Goal: Ask a question: Seek information or help from site administrators or community

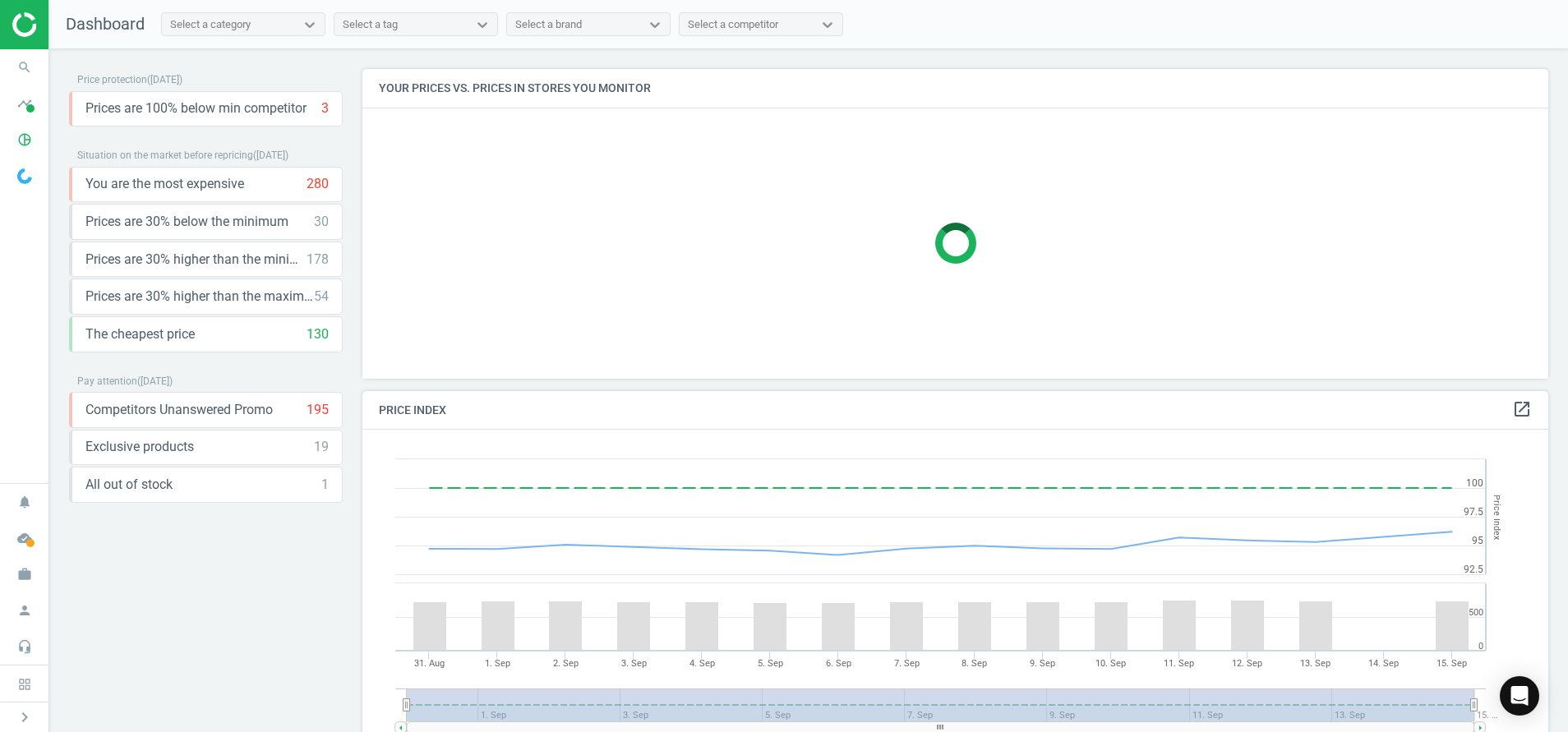
scroll to position [416, 1205]
click at [19, 169] on img at bounding box center [24, 176] width 14 height 15
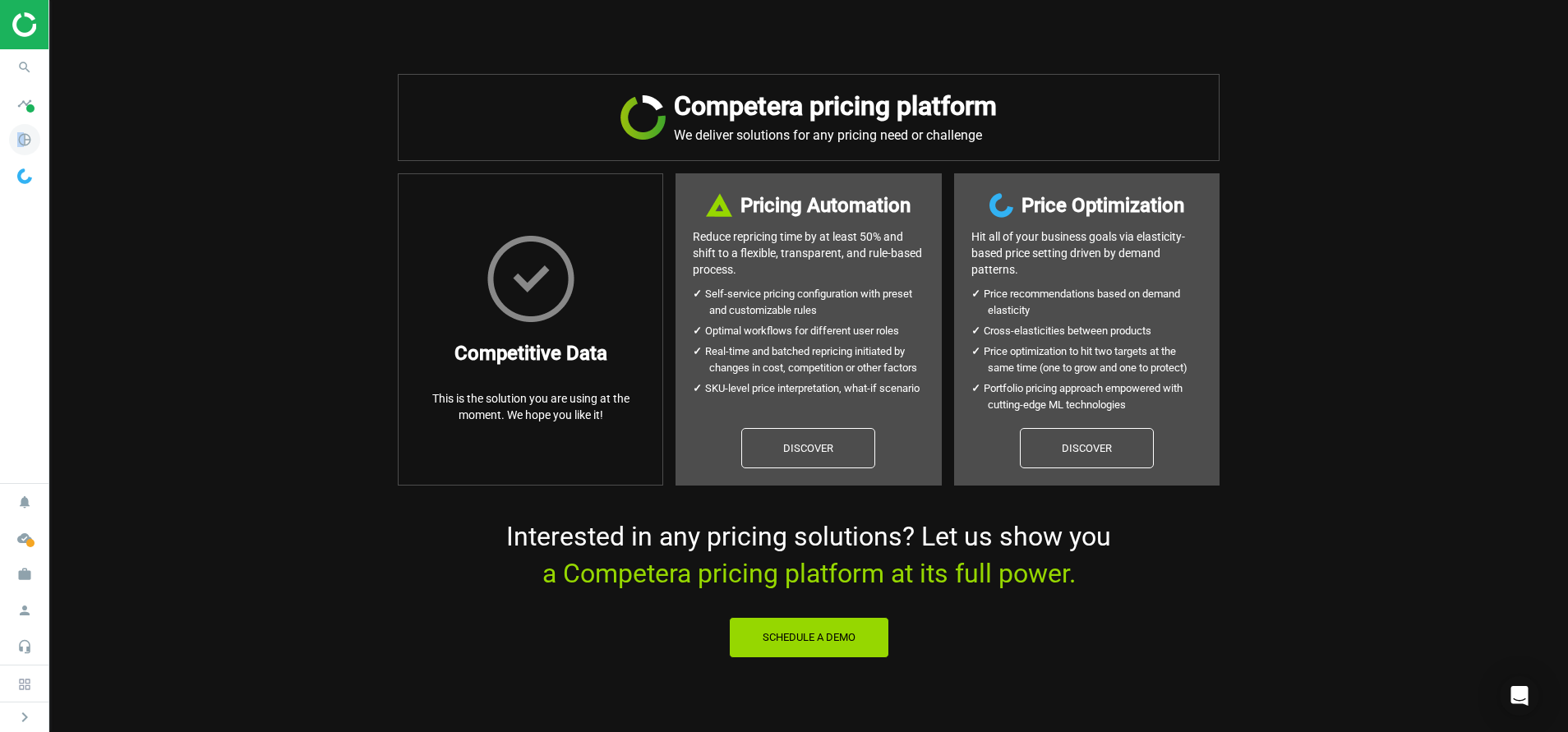
drag, startPoint x: 24, startPoint y: 129, endPoint x: 17, endPoint y: 146, distance: 18.4
click at [17, 146] on icon "pie_chart_outlined" at bounding box center [24, 140] width 31 height 31
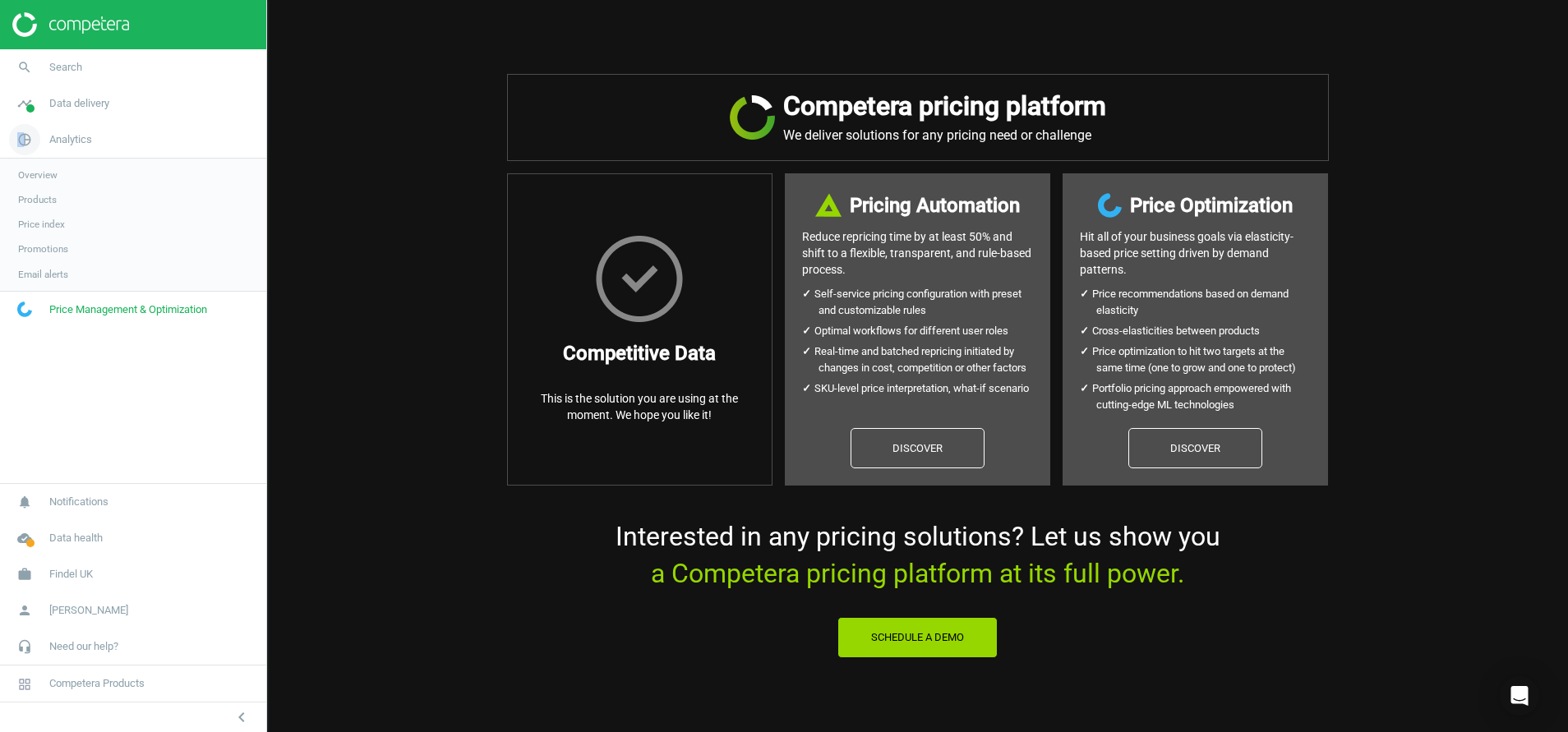
click at [17, 146] on icon "pie_chart_outlined" at bounding box center [24, 140] width 31 height 31
click at [23, 200] on span "Products" at bounding box center [38, 200] width 39 height 14
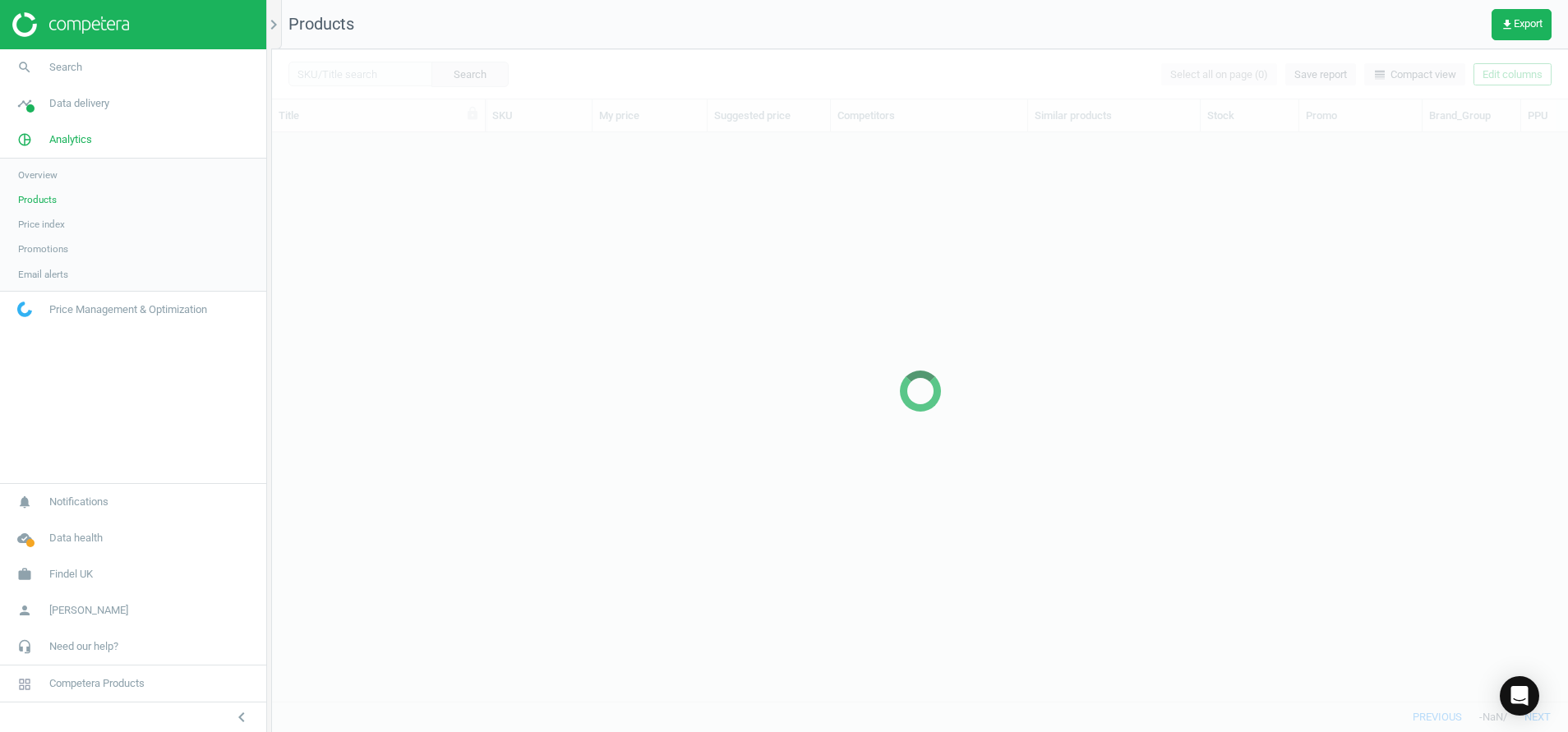
scroll to position [531, 1277]
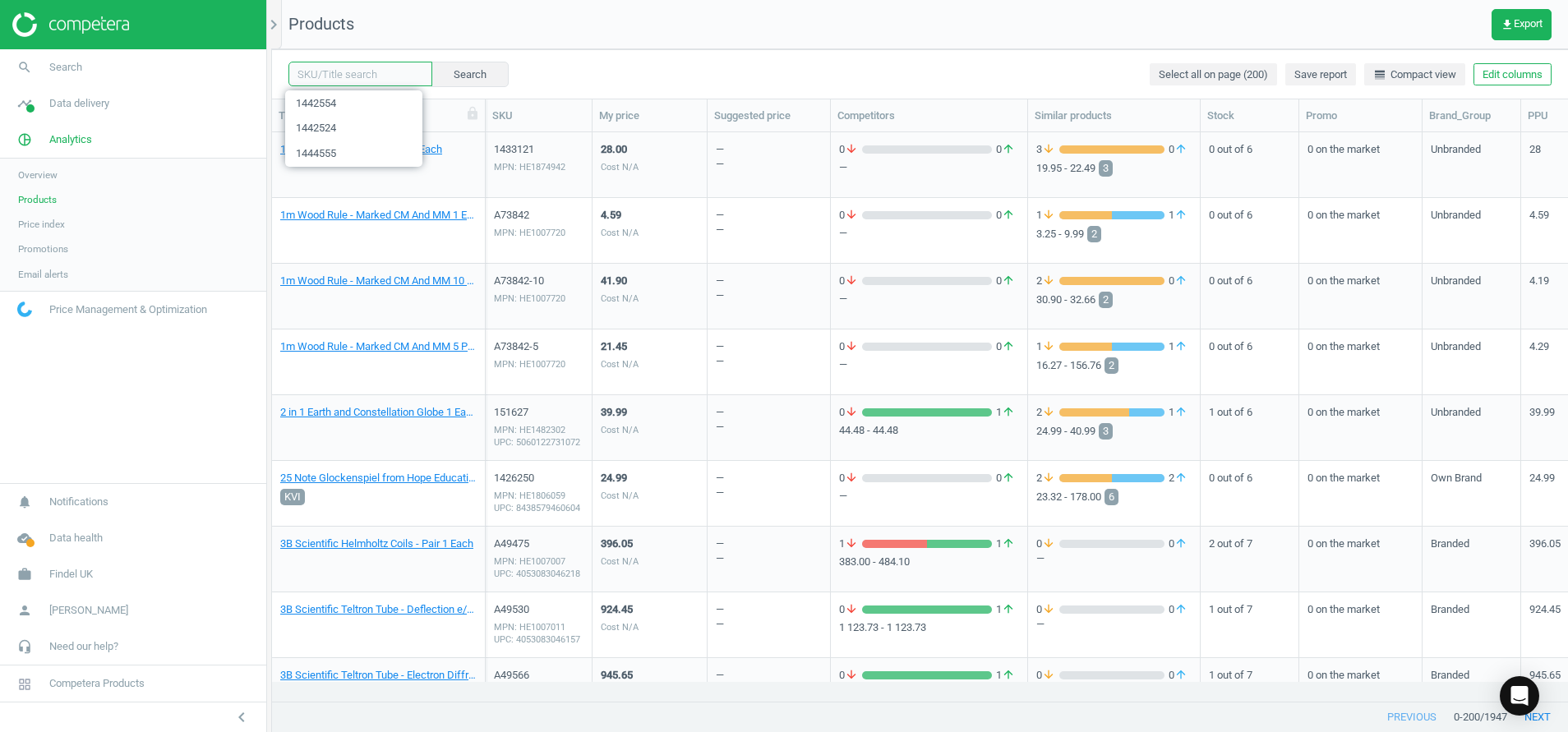
click at [352, 80] on input "text" at bounding box center [360, 74] width 144 height 25
paste input "1434606"
type input "1434606"
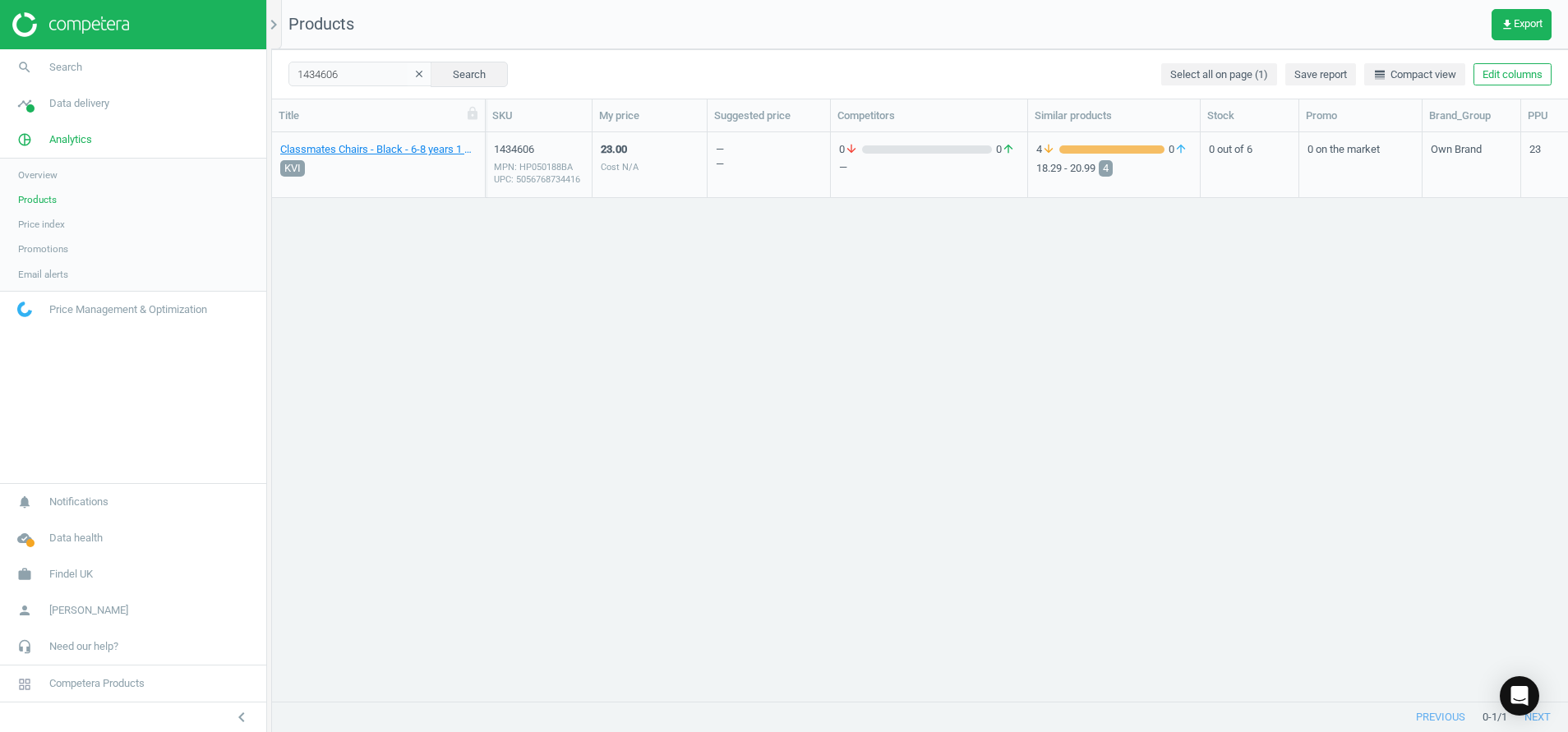
click at [557, 167] on div "MPN: HP050188BA UPC: 5056768734416" at bounding box center [538, 174] width 90 height 25
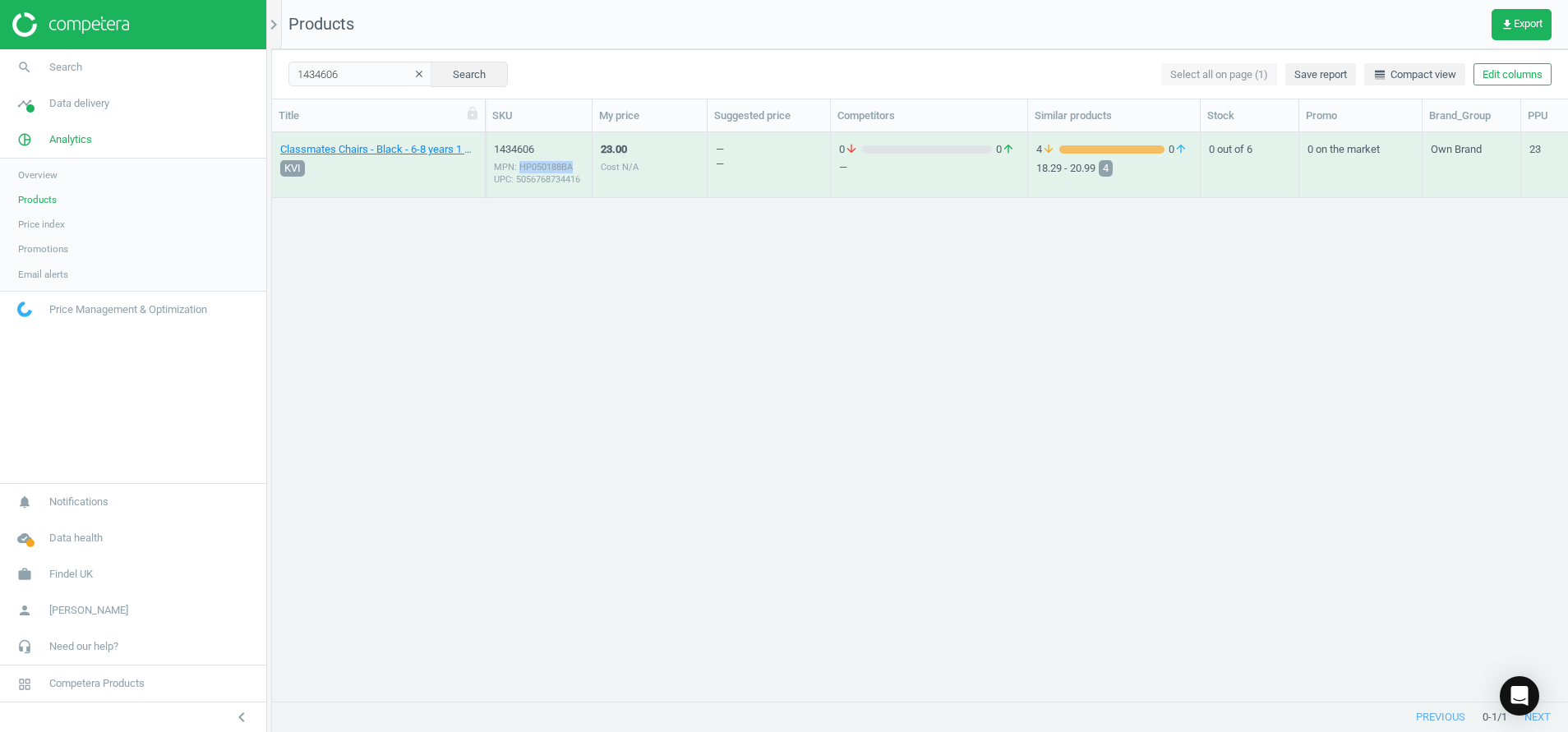
click at [557, 167] on div "MPN: HP050188BA UPC: 5056768734416" at bounding box center [538, 174] width 90 height 25
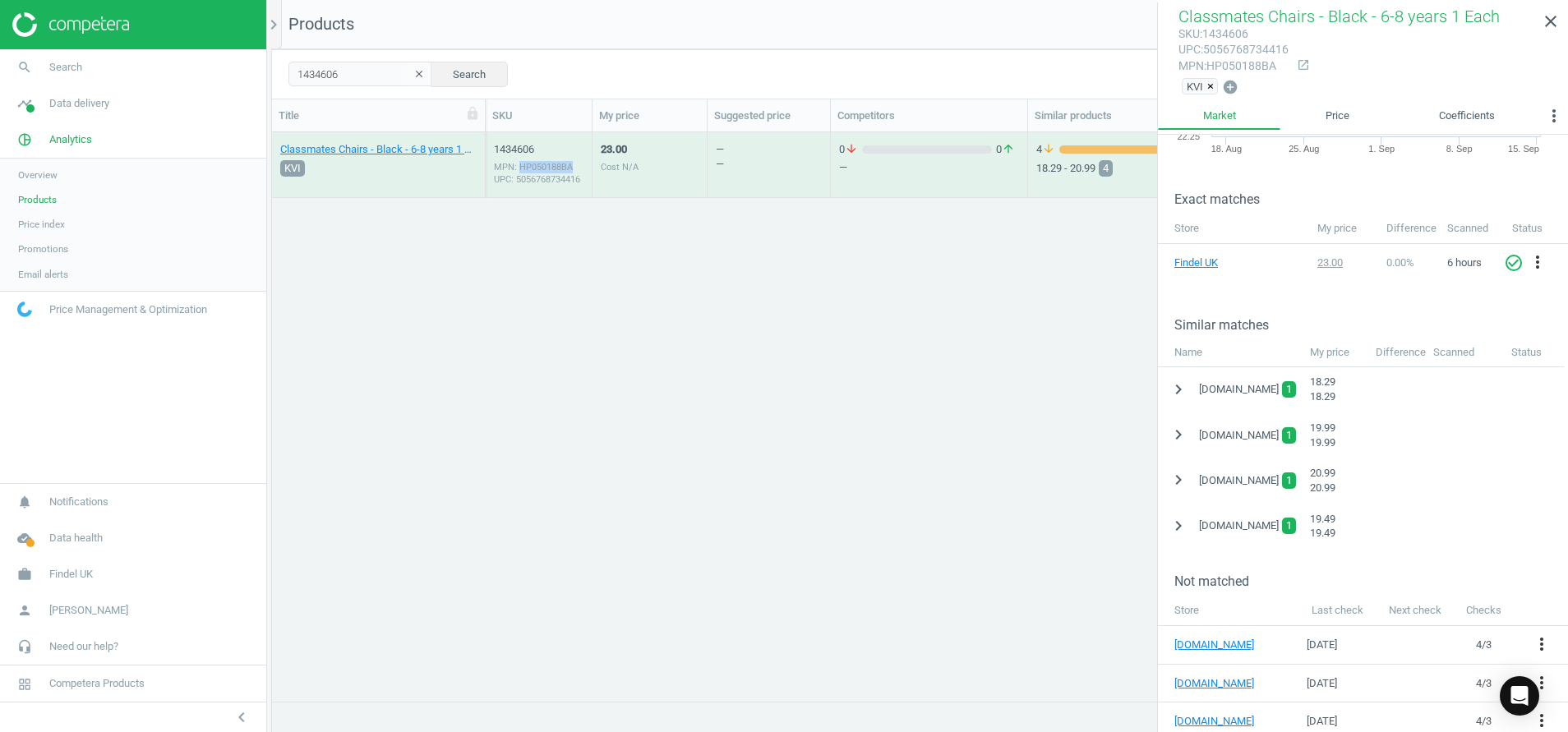
scroll to position [203, 0]
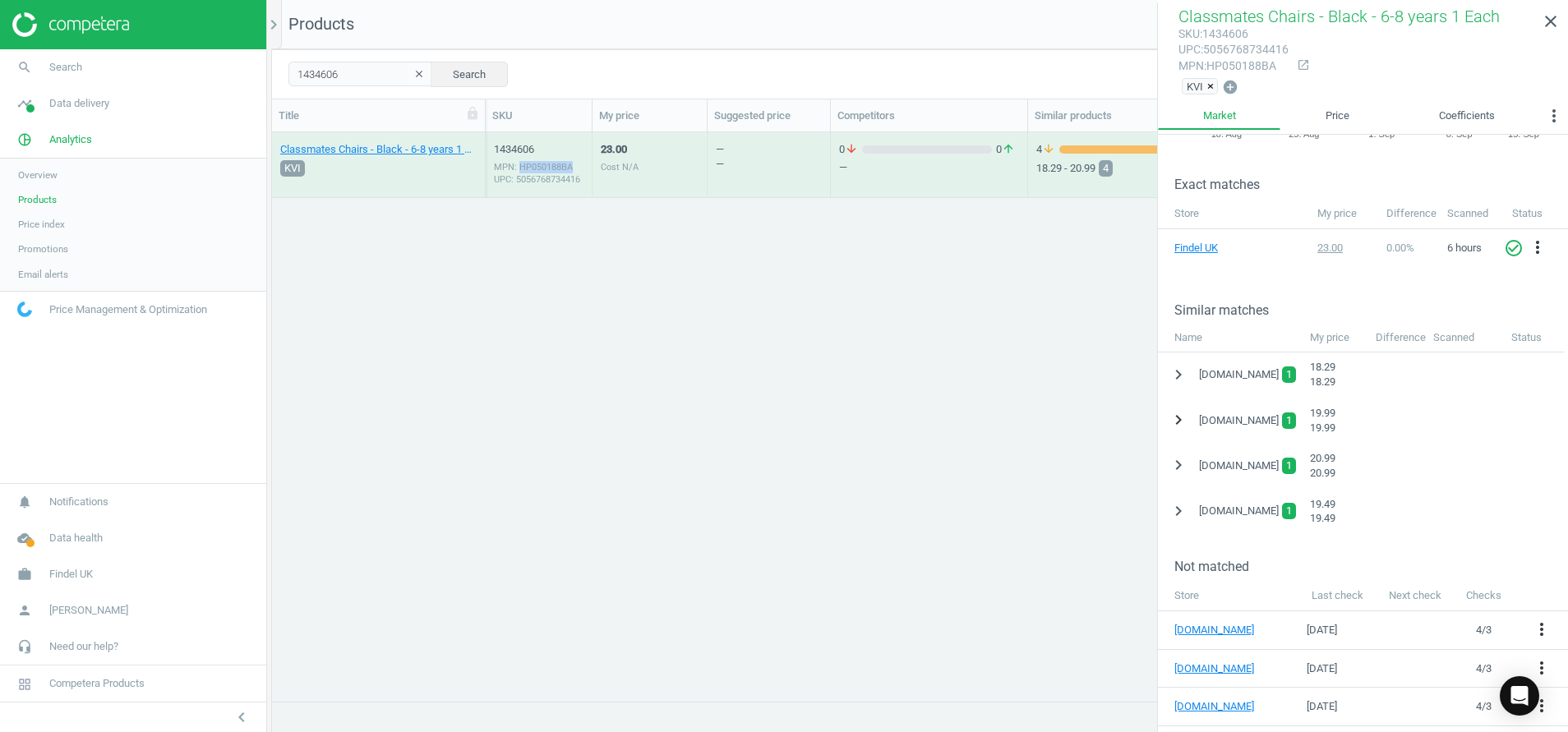
click at [1174, 417] on icon "chevron_right" at bounding box center [1178, 420] width 19 height 19
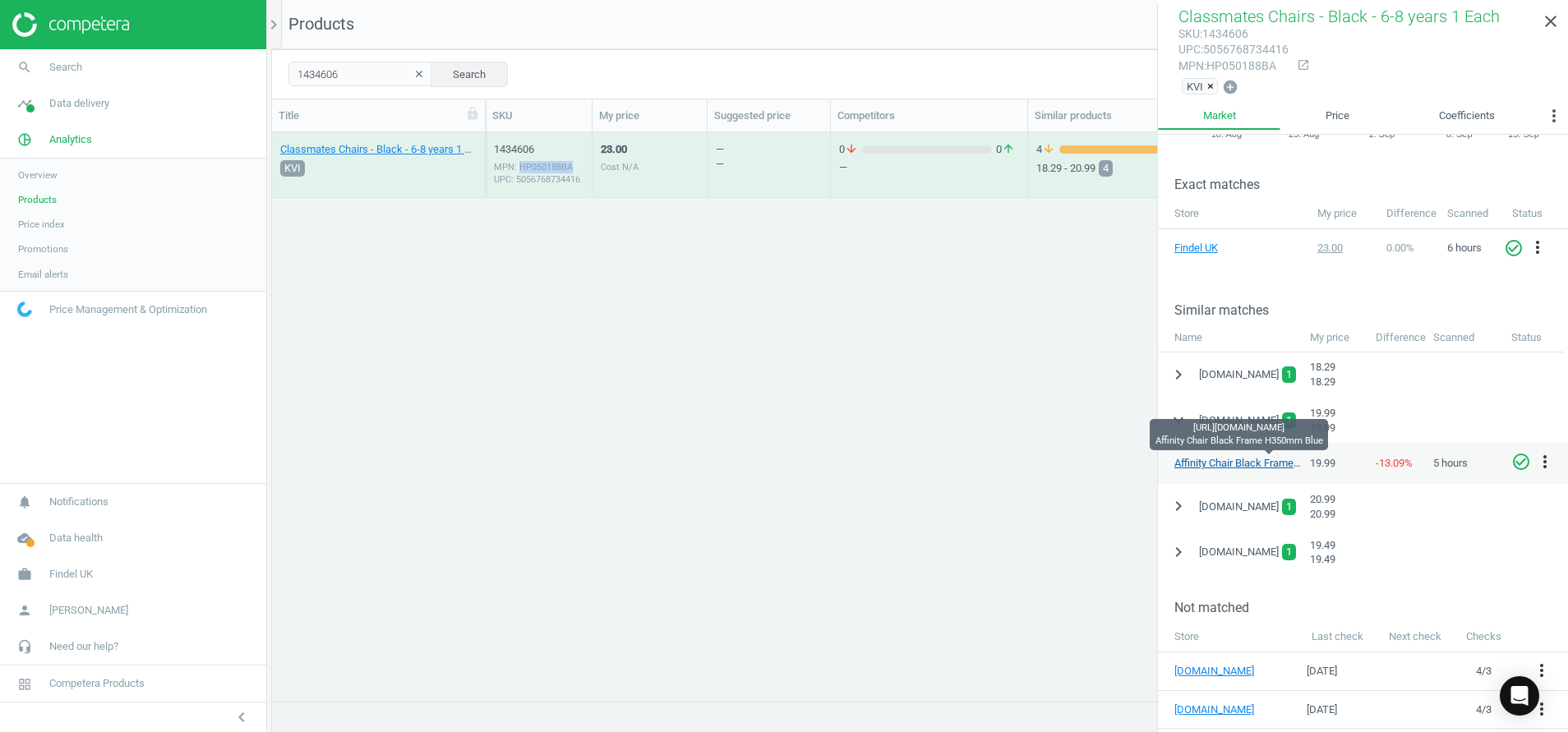
click at [1222, 458] on link "Affinity Chair Black Frame H350mm Blue" at bounding box center [1268, 463] width 187 height 13
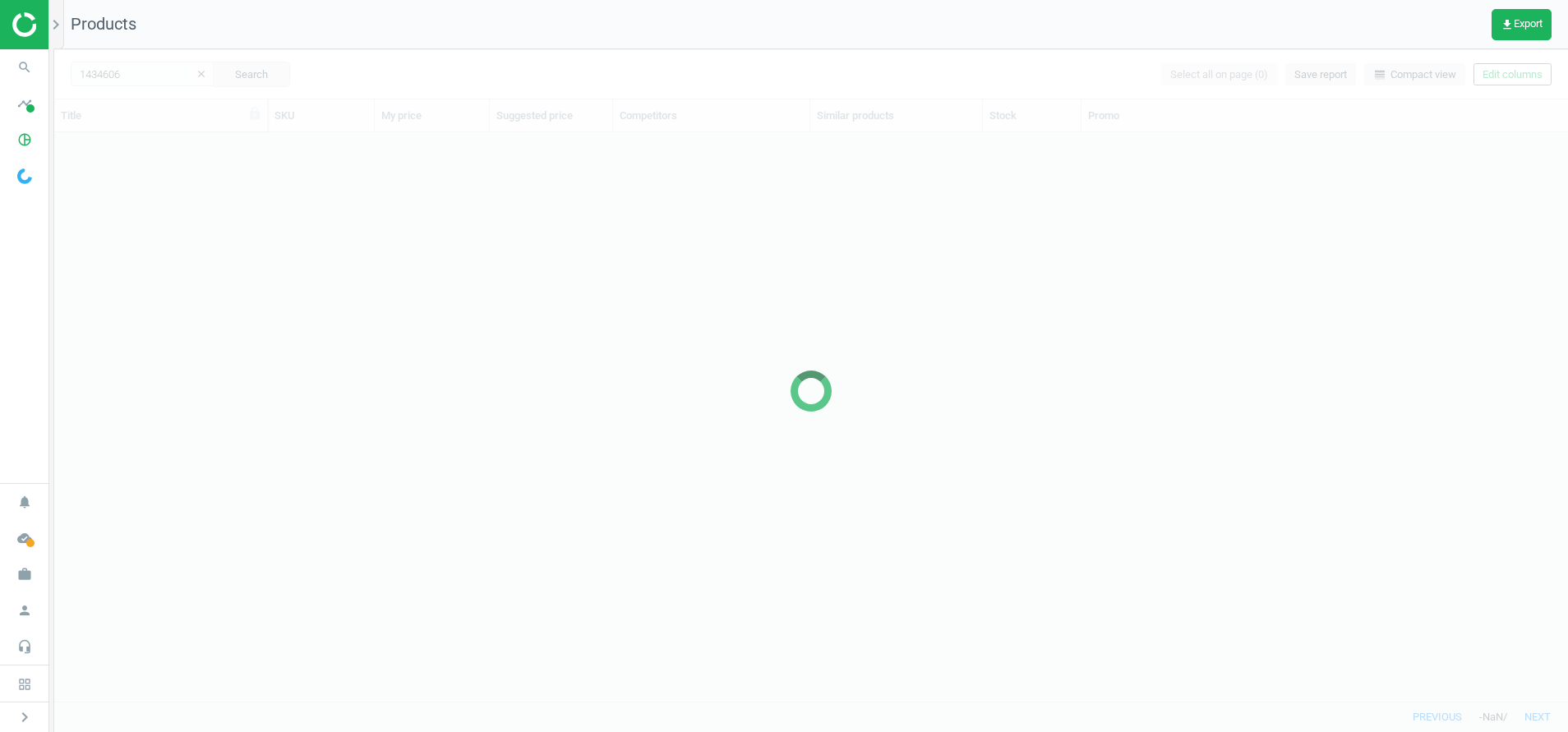
scroll to position [531, 1495]
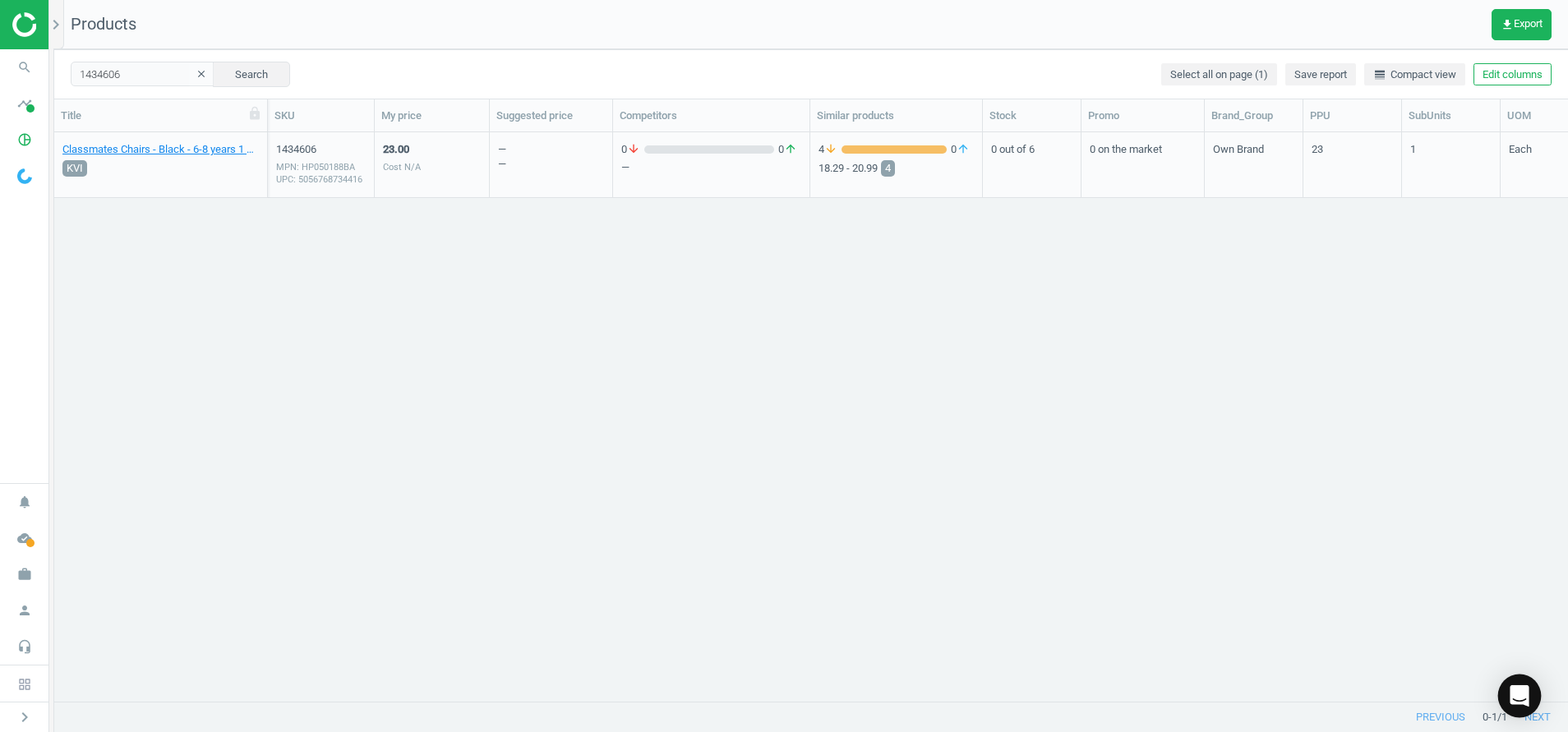
click at [1522, 701] on icon "Open Intercom Messenger" at bounding box center [1520, 696] width 21 height 21
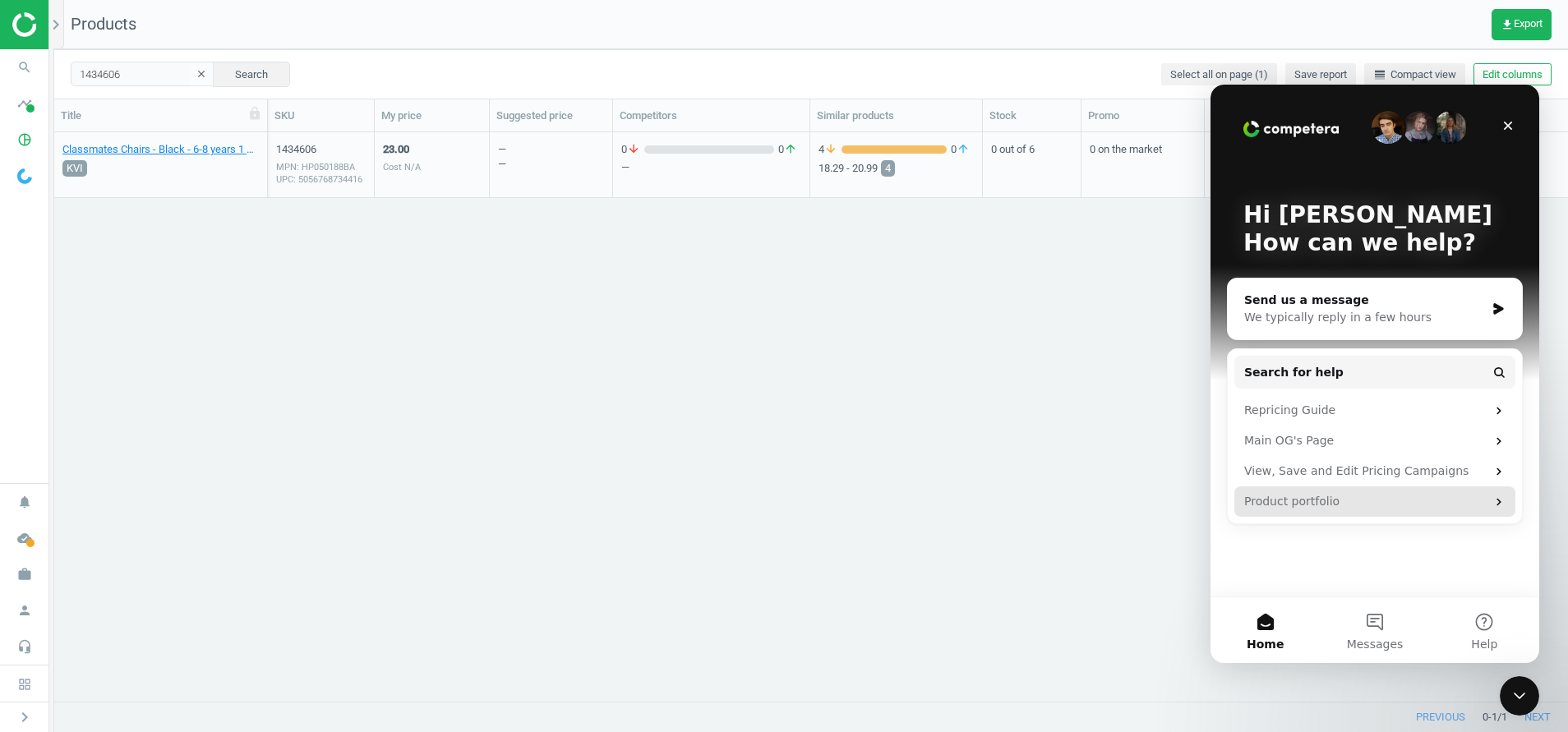
scroll to position [0, 0]
click at [1288, 296] on div "Send us a message" at bounding box center [1363, 300] width 240 height 17
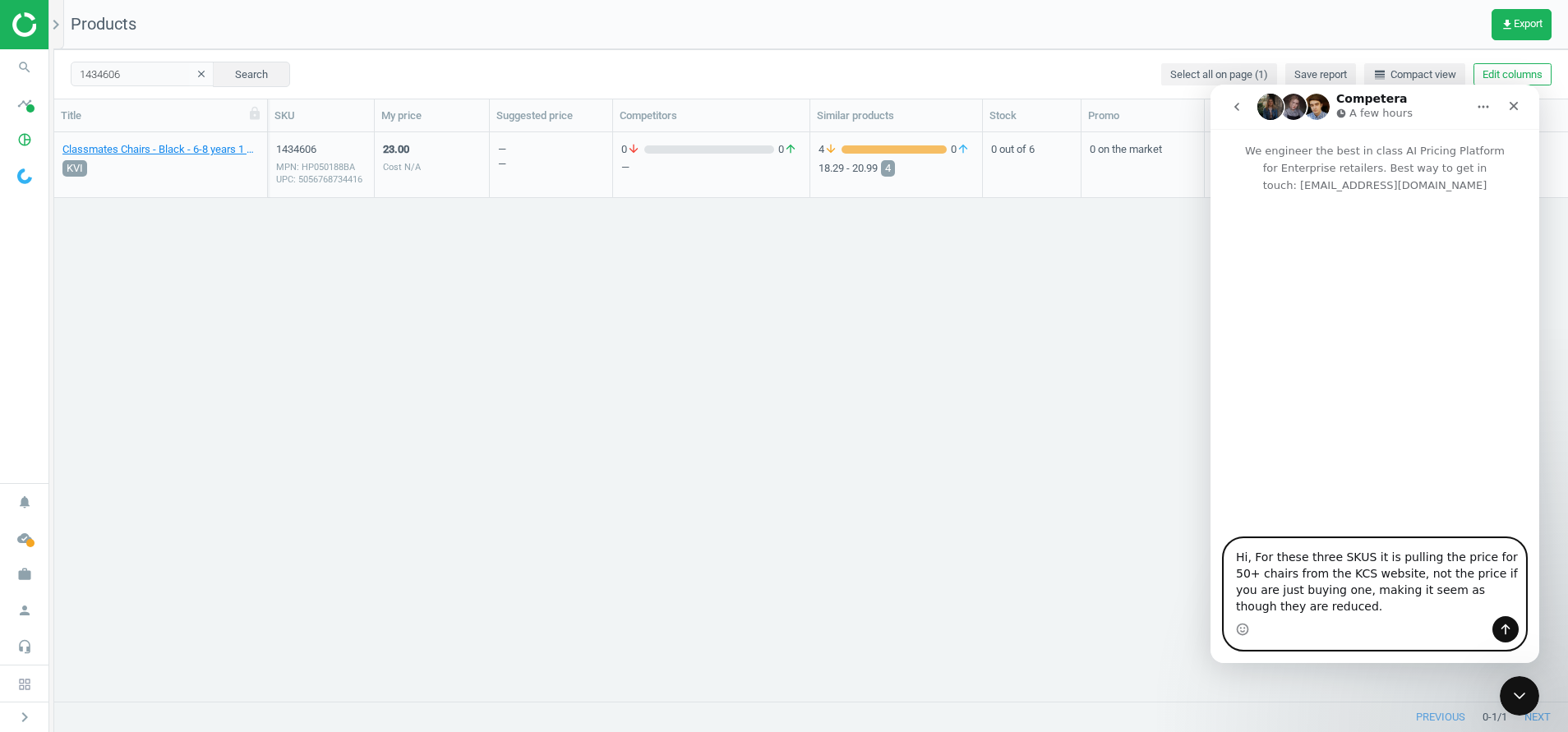
type textarea "Hi, For these three SKUS it is pulling the price for 50+ chairs from the KCS we…"
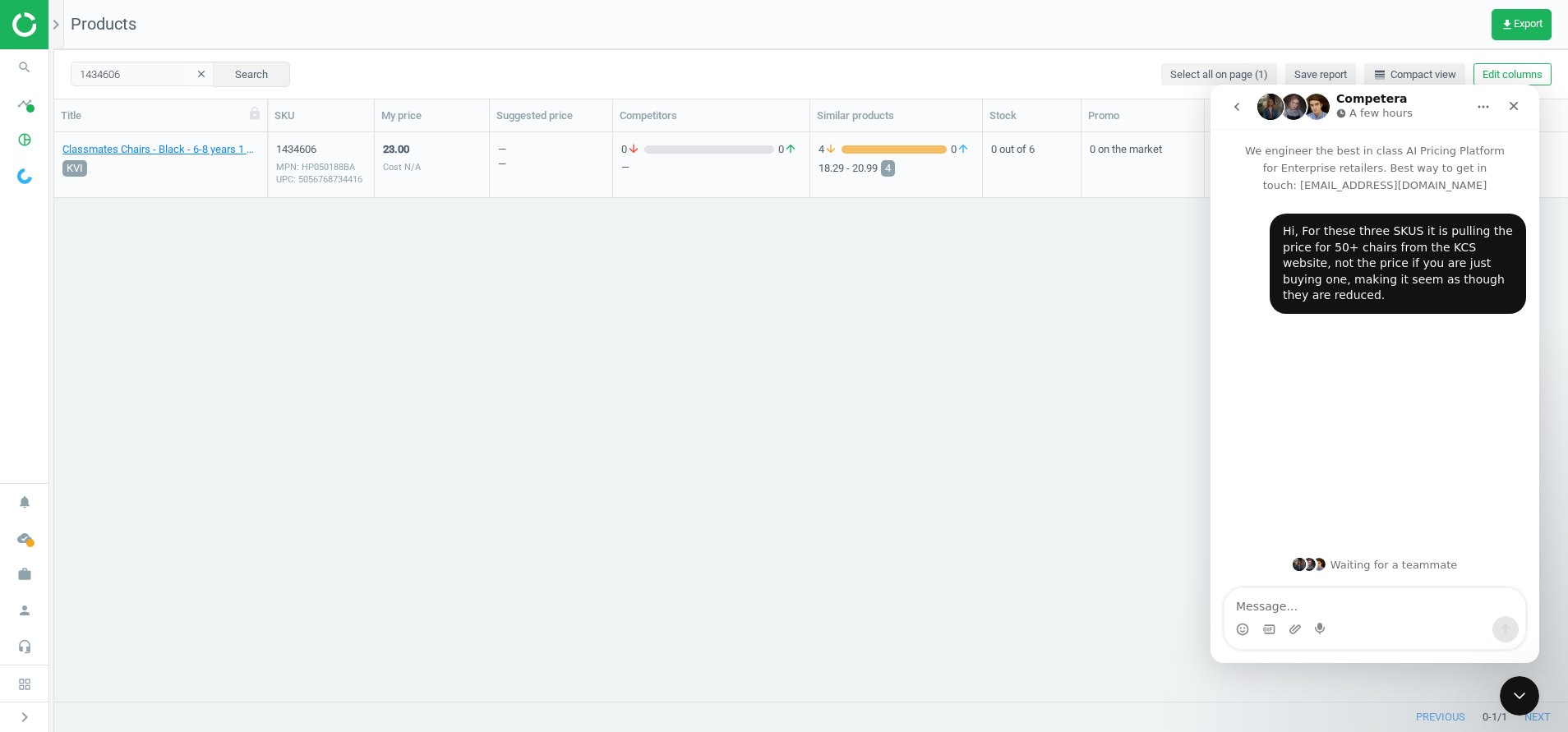
click at [1255, 532] on div "Hi, For these three SKUS it is pulling the price for 50+ chairs from the KCS we…" at bounding box center [1375, 369] width 328 height 351
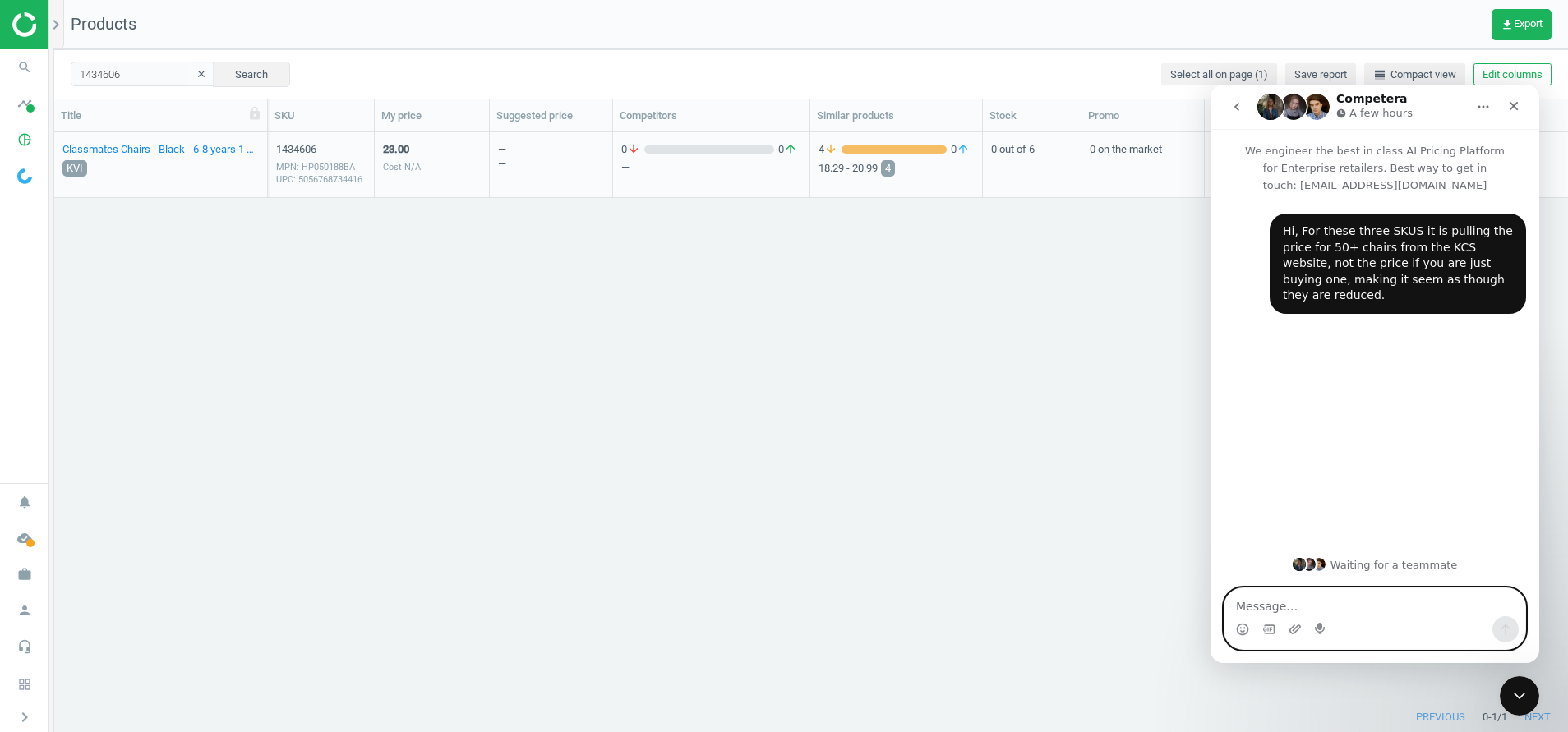
click at [1256, 593] on textarea "Message…" at bounding box center [1374, 602] width 300 height 28
paste textarea "1434606 1434607 1434609"
type textarea "1434606 1434607 1434609"
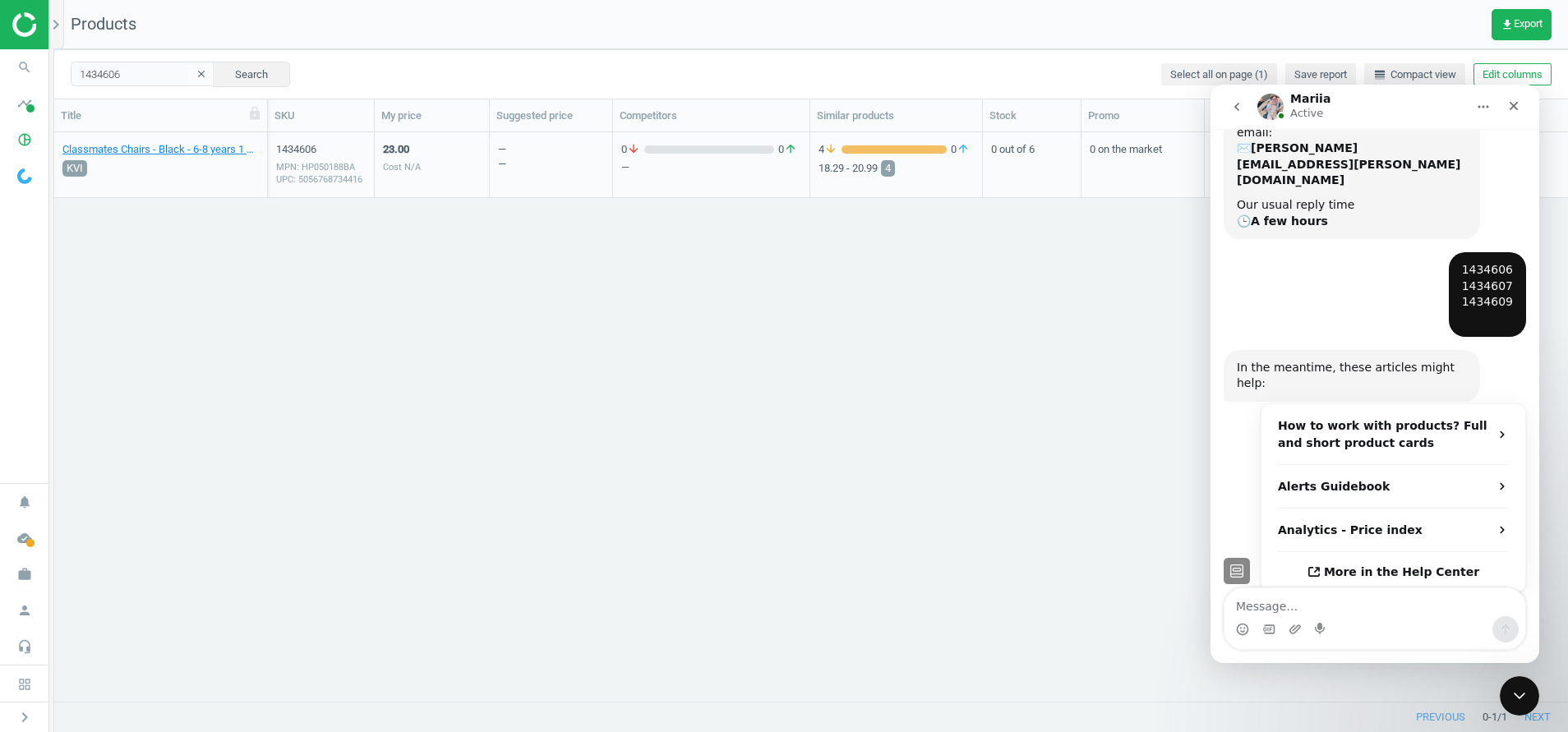
scroll to position [300, 0]
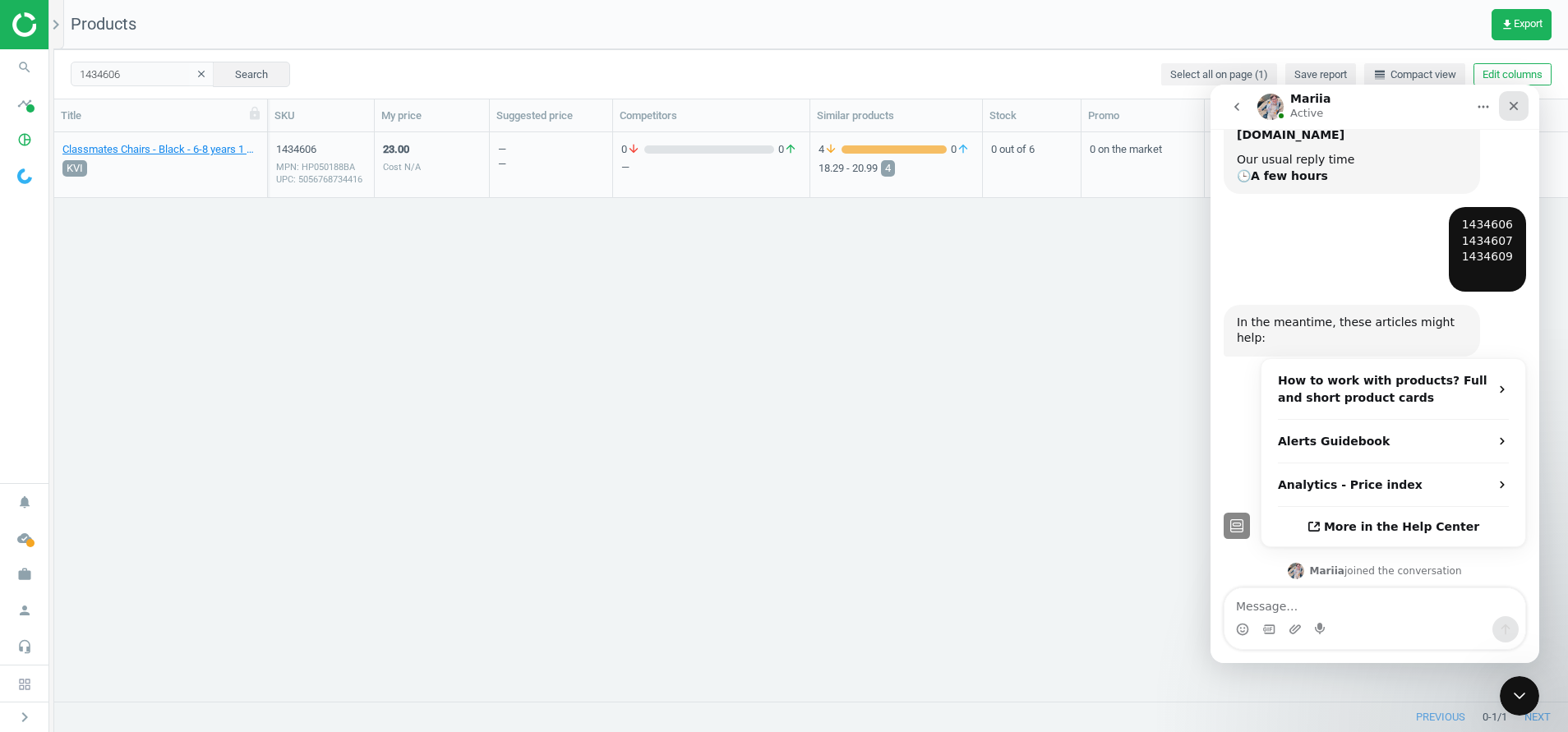
click at [1514, 102] on icon "Close" at bounding box center [1514, 106] width 14 height 14
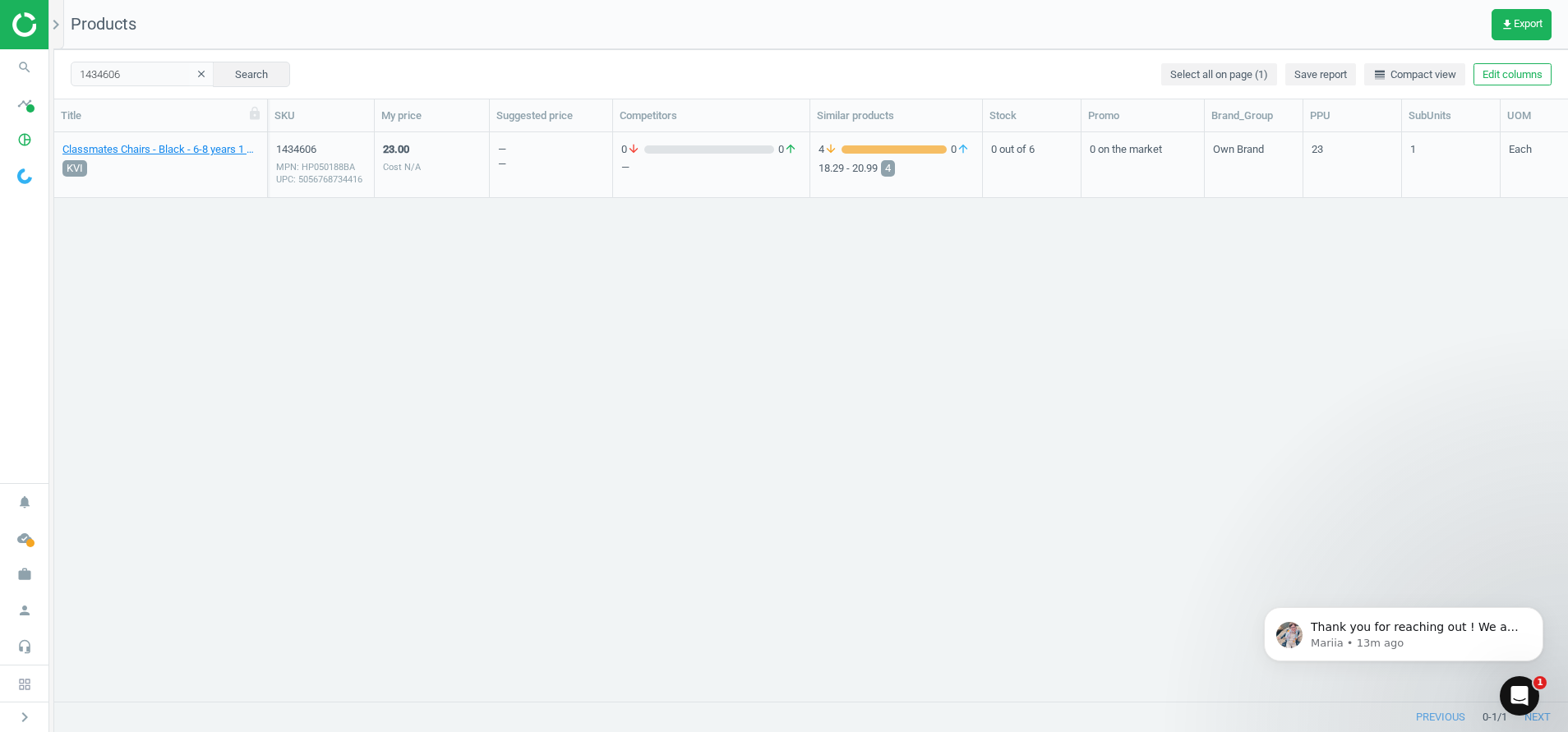
scroll to position [344, 0]
drag, startPoint x: 152, startPoint y: 70, endPoint x: -5, endPoint y: 70, distance: 157.0
click at [0, 70] on html "Group 2 Created with Sketch. ic/cloud_download/grey600 Created with Sketch. gra…" at bounding box center [784, 366] width 1568 height 732
paste input "42524"
type input "1442524"
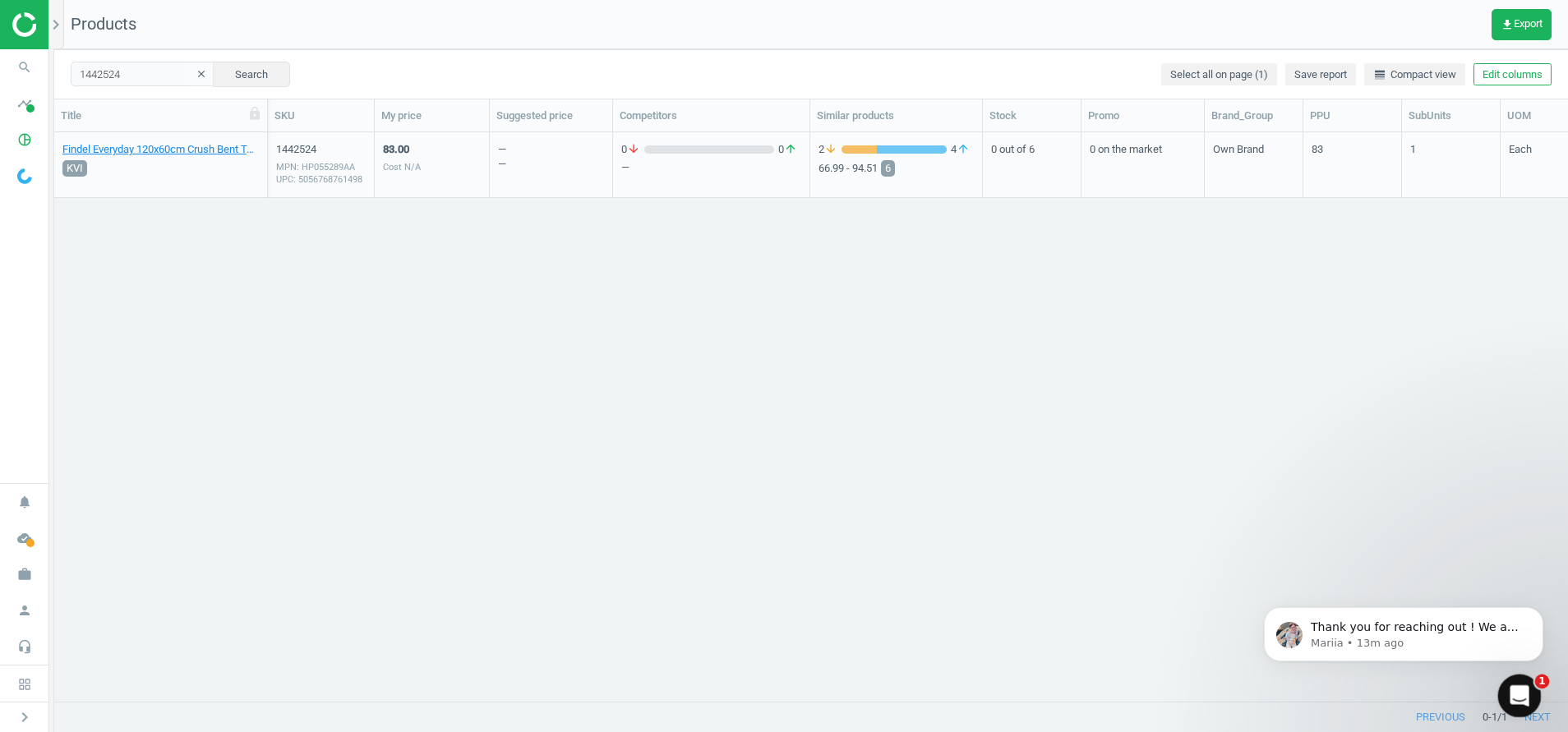
click at [1525, 702] on div "Open Intercom Messenger" at bounding box center [1517, 693] width 54 height 54
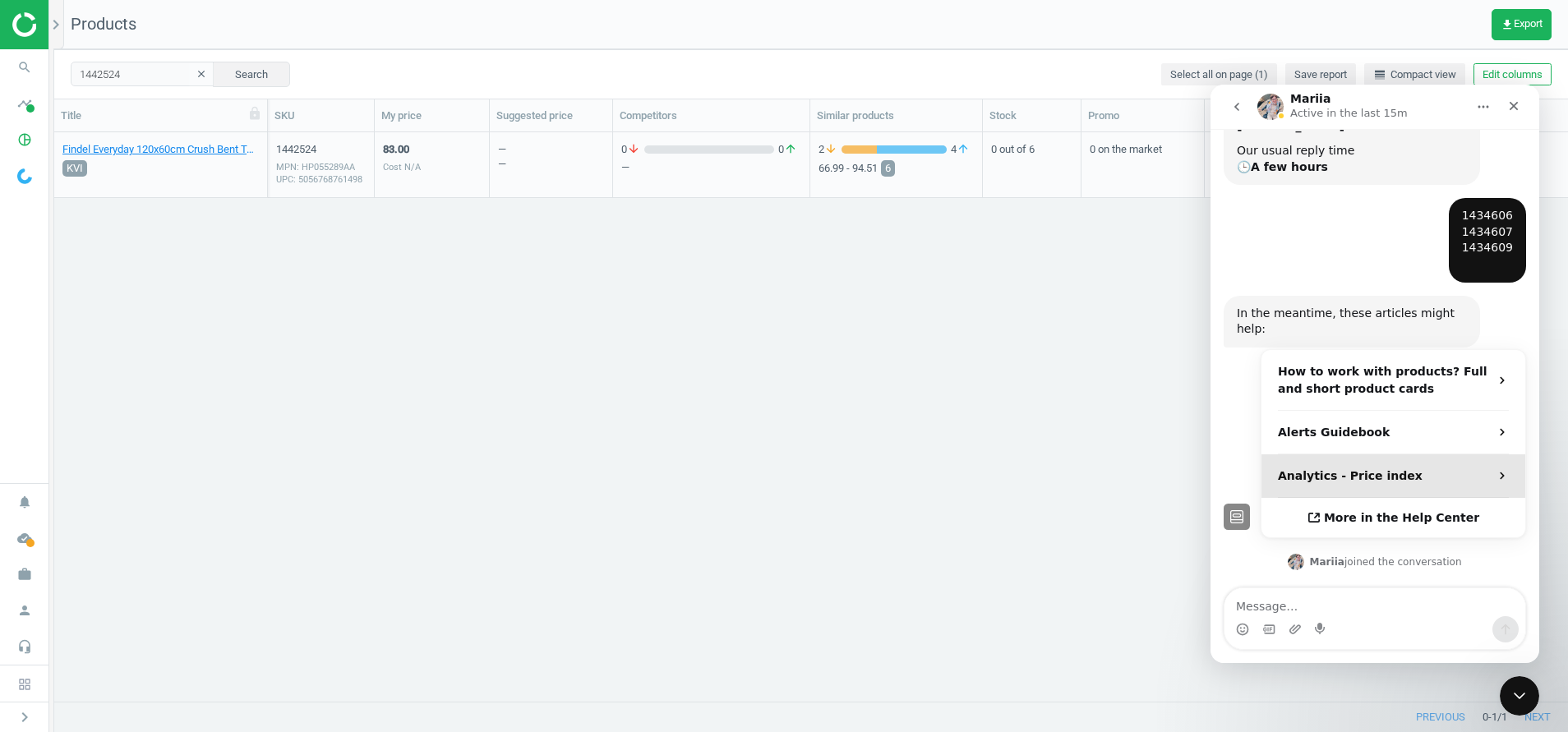
scroll to position [371, 0]
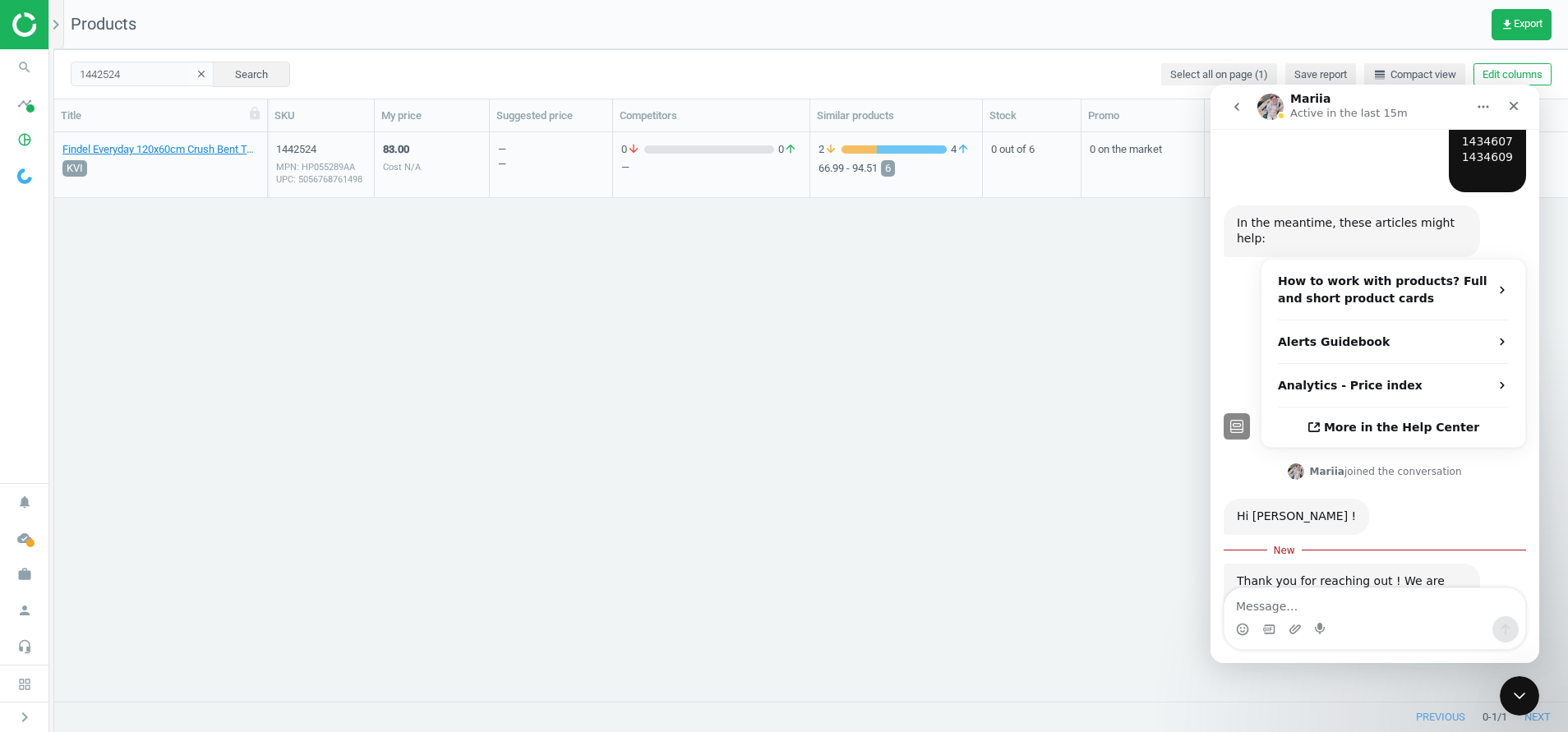
click at [1079, 479] on div "Findel Everyday 120x60cm Crush Bent Table - 3-4 Years - Beech 1 Each KVI 144252…" at bounding box center [811, 407] width 1514 height 549
click at [1518, 110] on icon "Close" at bounding box center [1514, 106] width 14 height 14
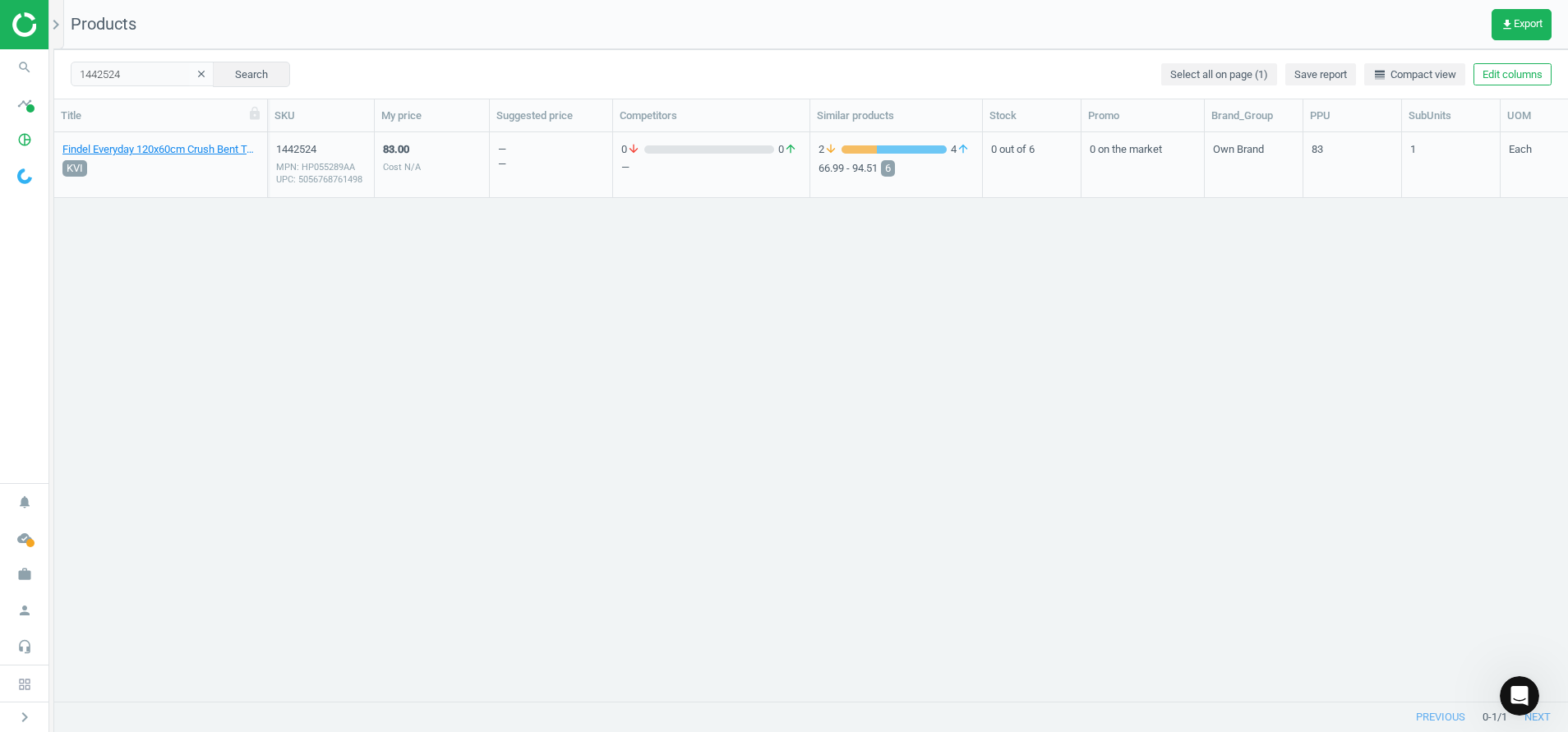
click at [324, 185] on div "MPN: HP055289AA UPC: 5056768761498" at bounding box center [321, 174] width 90 height 25
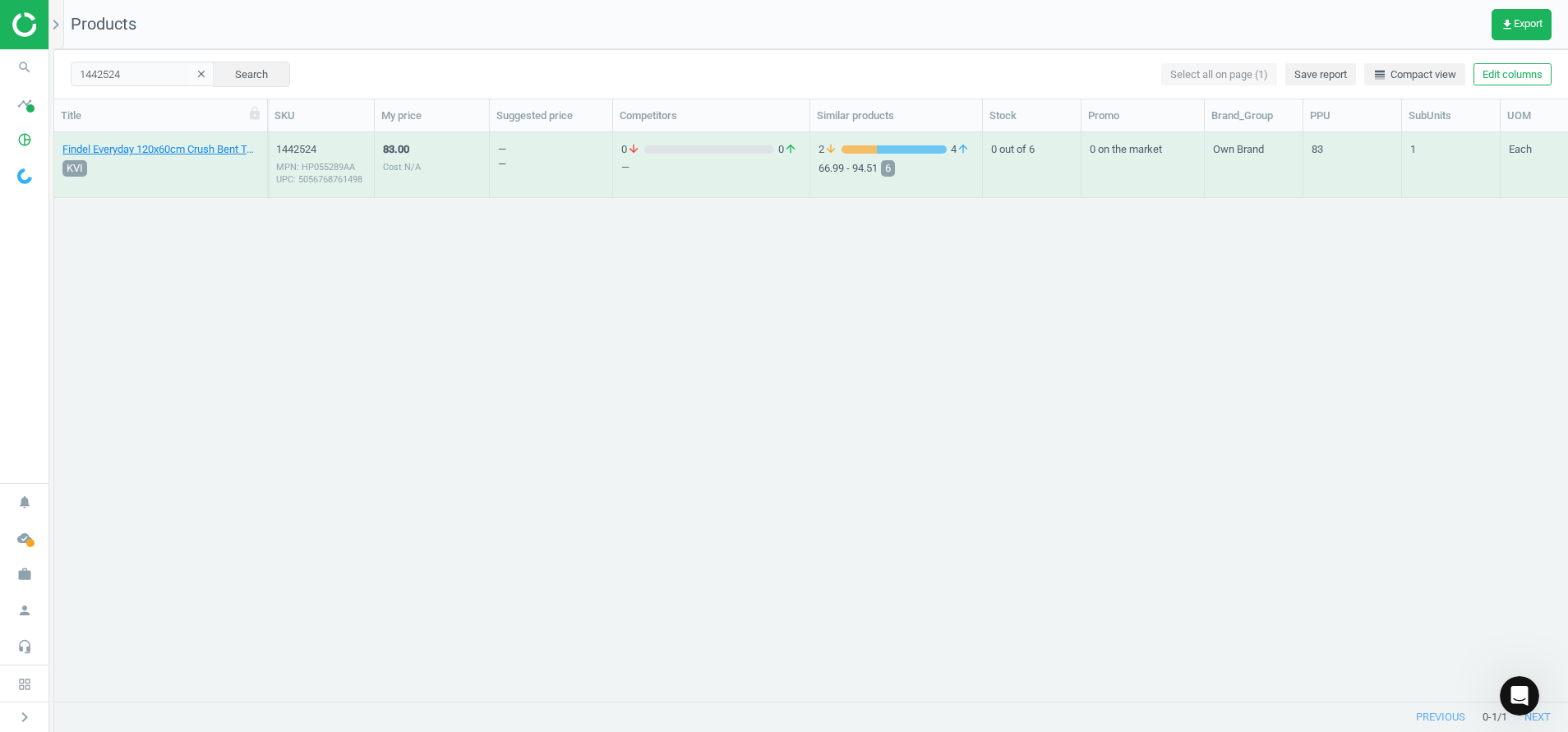
click at [308, 166] on div "MPN: HP055289AA UPC: 5056768761498" at bounding box center [321, 174] width 90 height 25
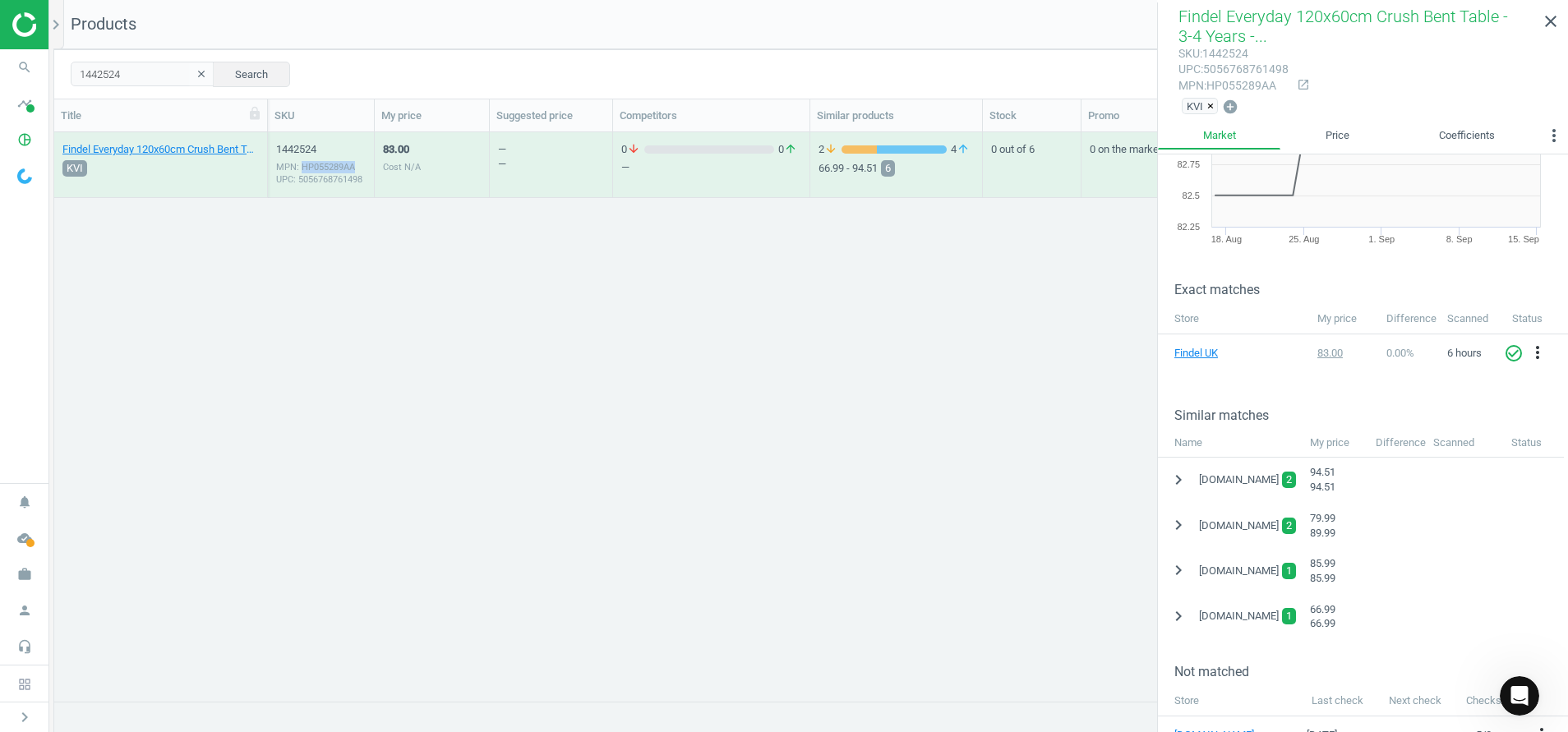
scroll to position [141, 0]
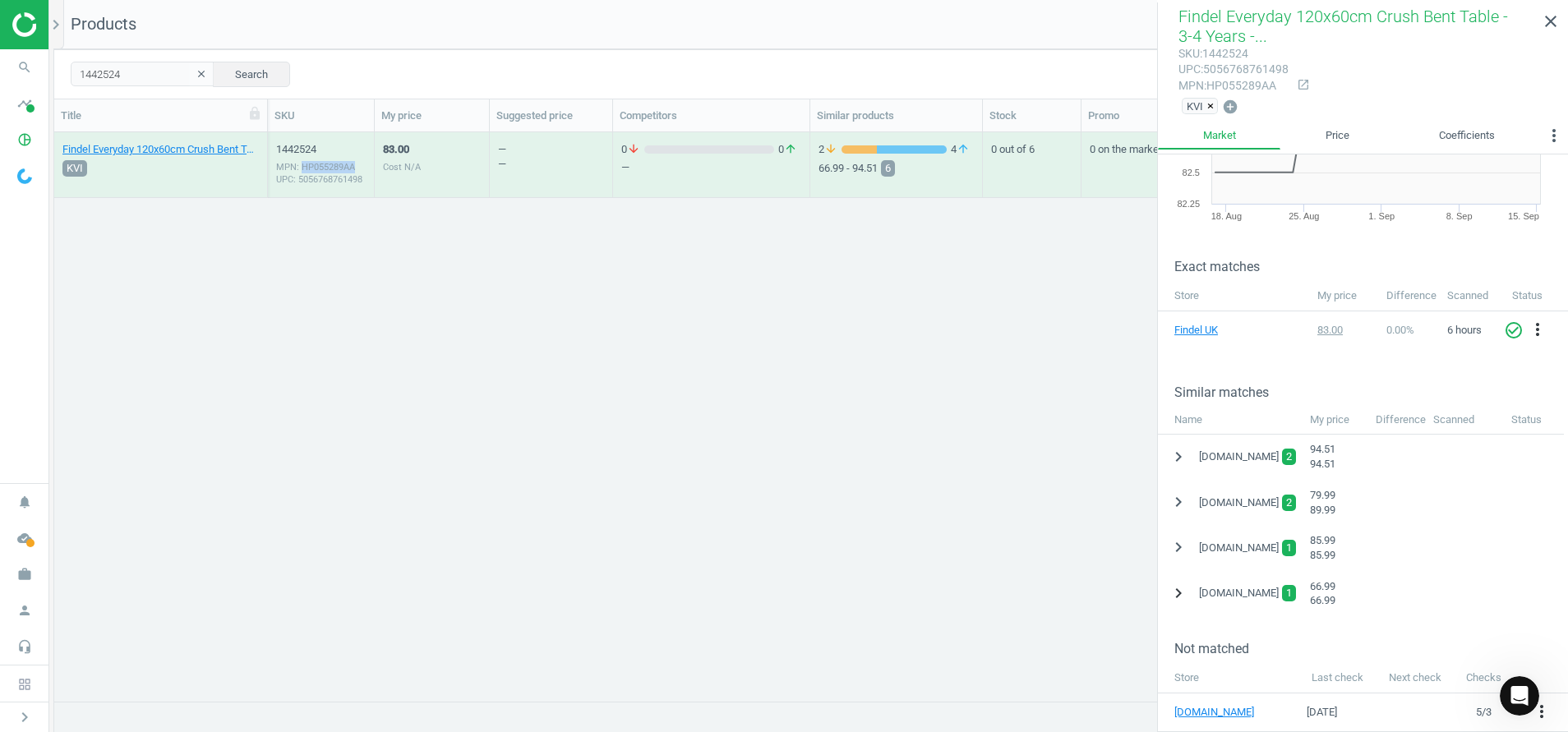
click at [1175, 593] on icon "chevron_right" at bounding box center [1178, 593] width 19 height 19
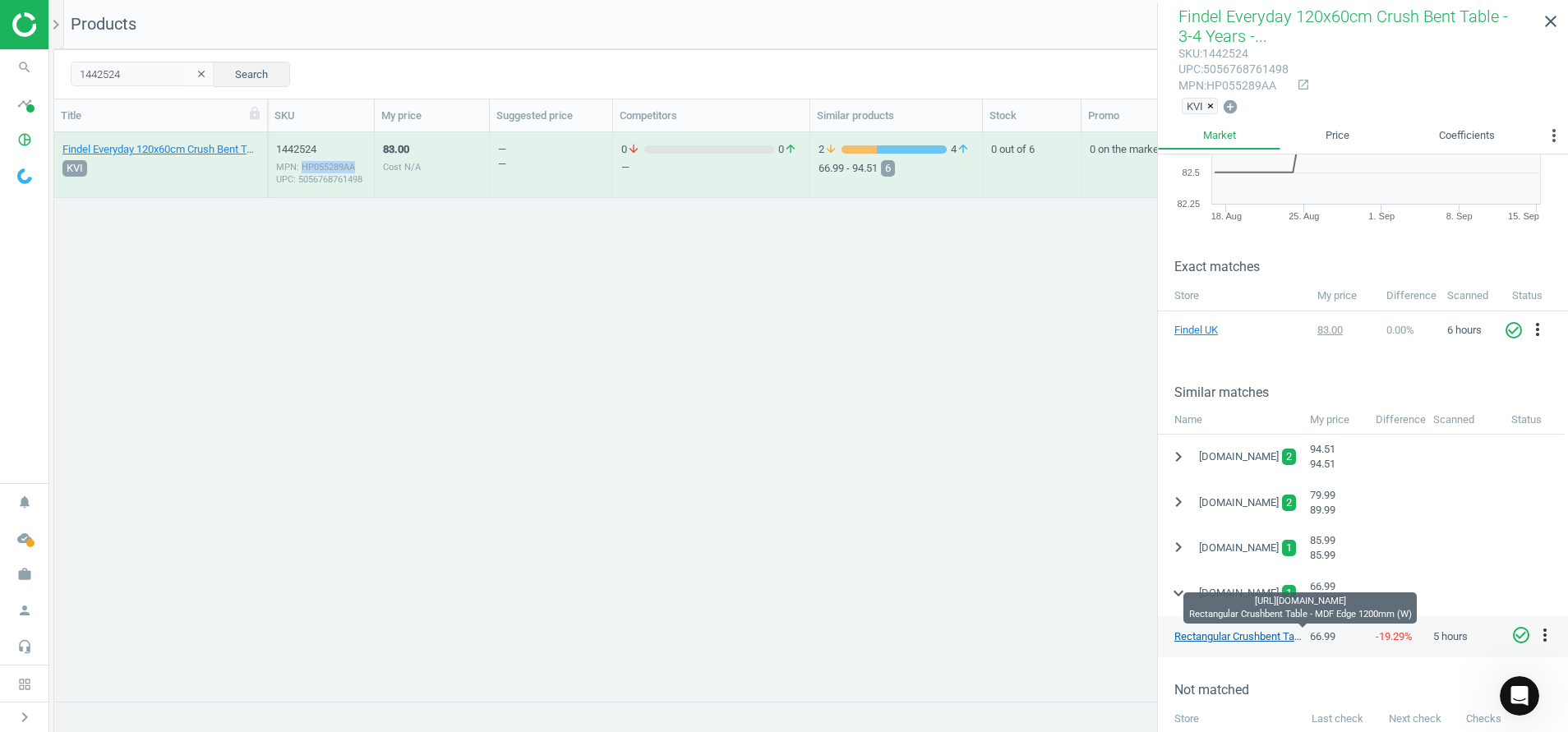
click at [1218, 636] on link "Rectangular Crushbent Table - MDF Edge 1200mm (W)" at bounding box center [1301, 636] width 253 height 13
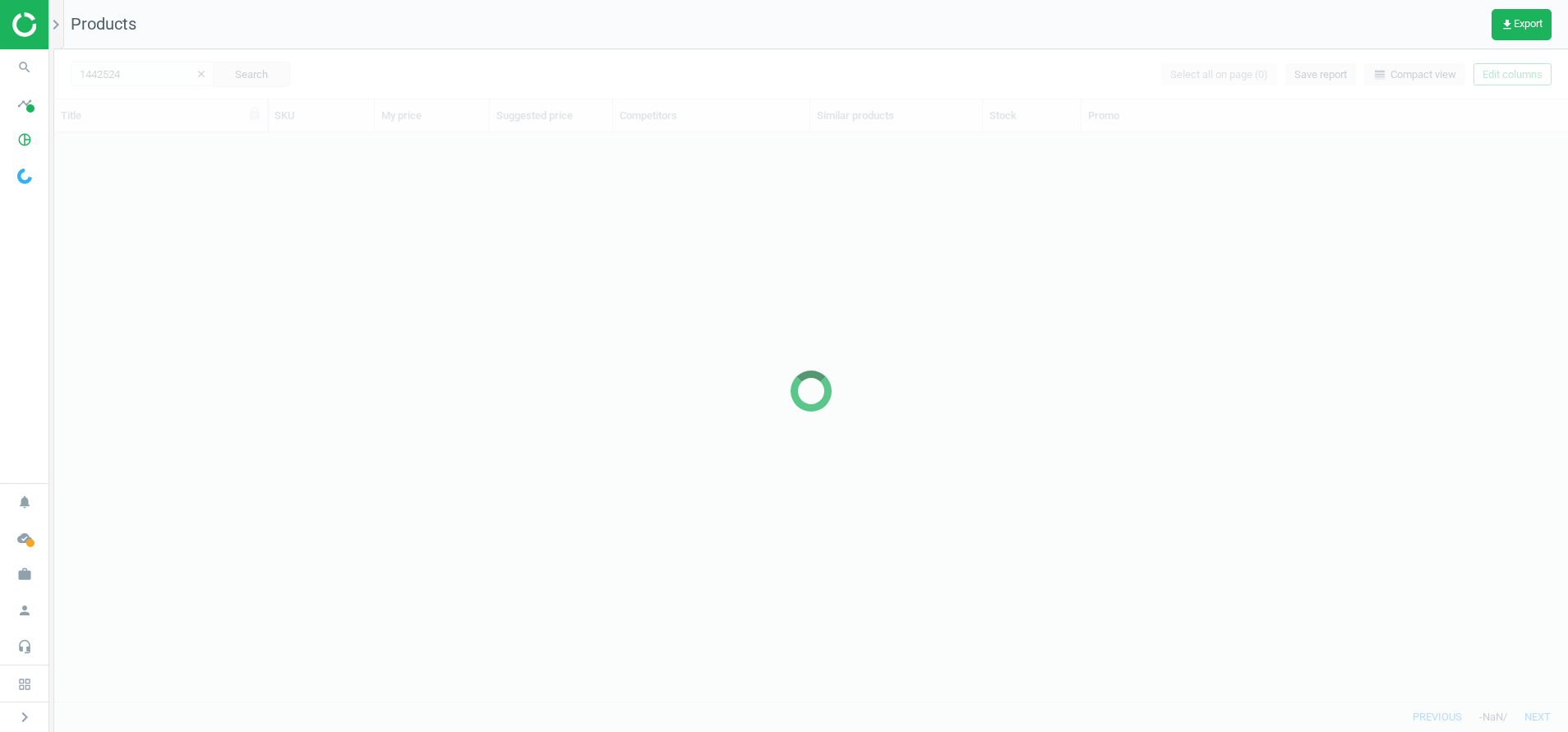
scroll to position [19, 19]
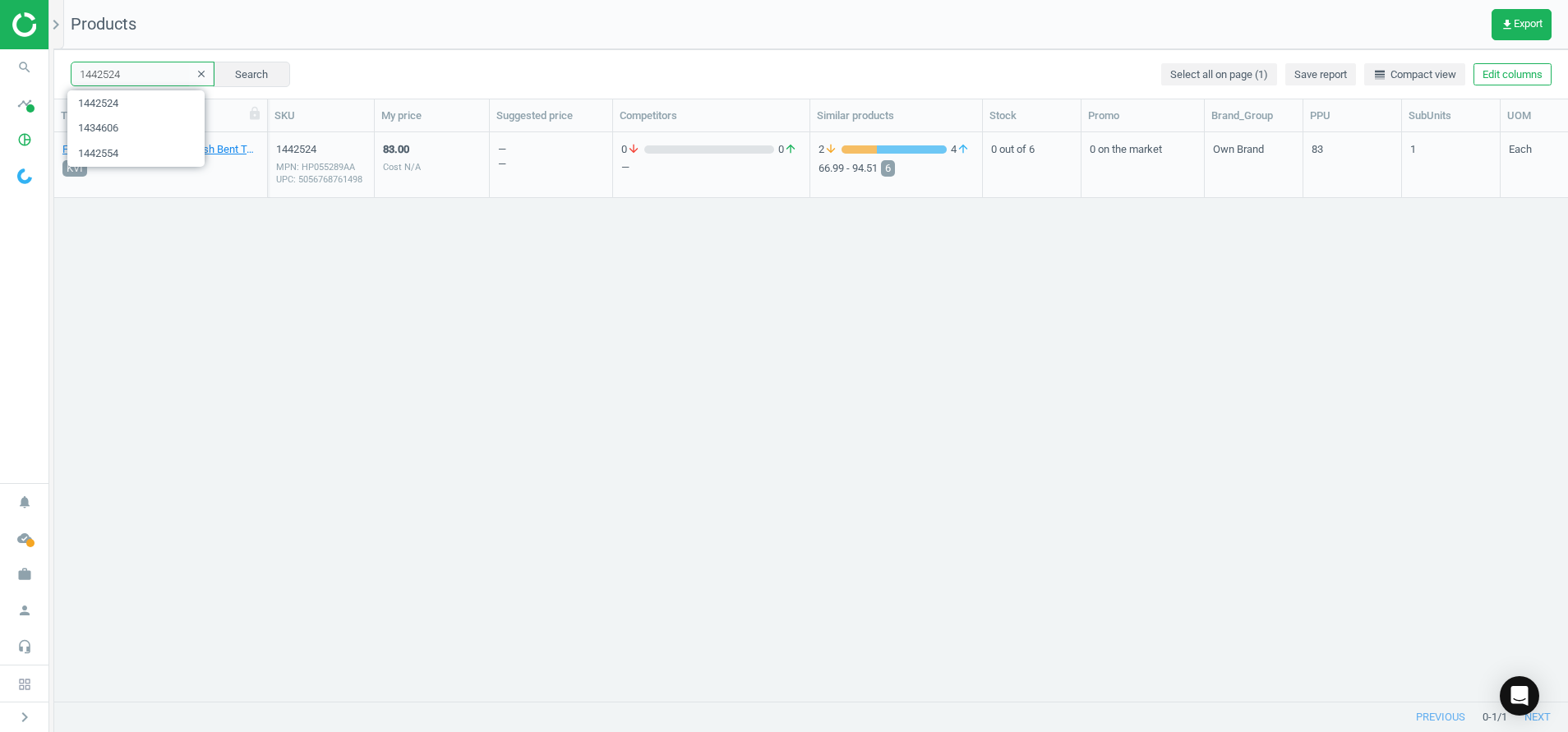
drag, startPoint x: 127, startPoint y: 77, endPoint x: -5, endPoint y: 57, distance: 133.5
click at [0, 57] on html "Group 2 Created with Sketch. ic/cloud_download/grey600 Created with Sketch. gra…" at bounding box center [784, 366] width 1568 height 732
paste input "5"
type input "1442554"
click at [302, 180] on div "MPN: HP055284AA UPC: 5056768761726" at bounding box center [321, 174] width 90 height 25
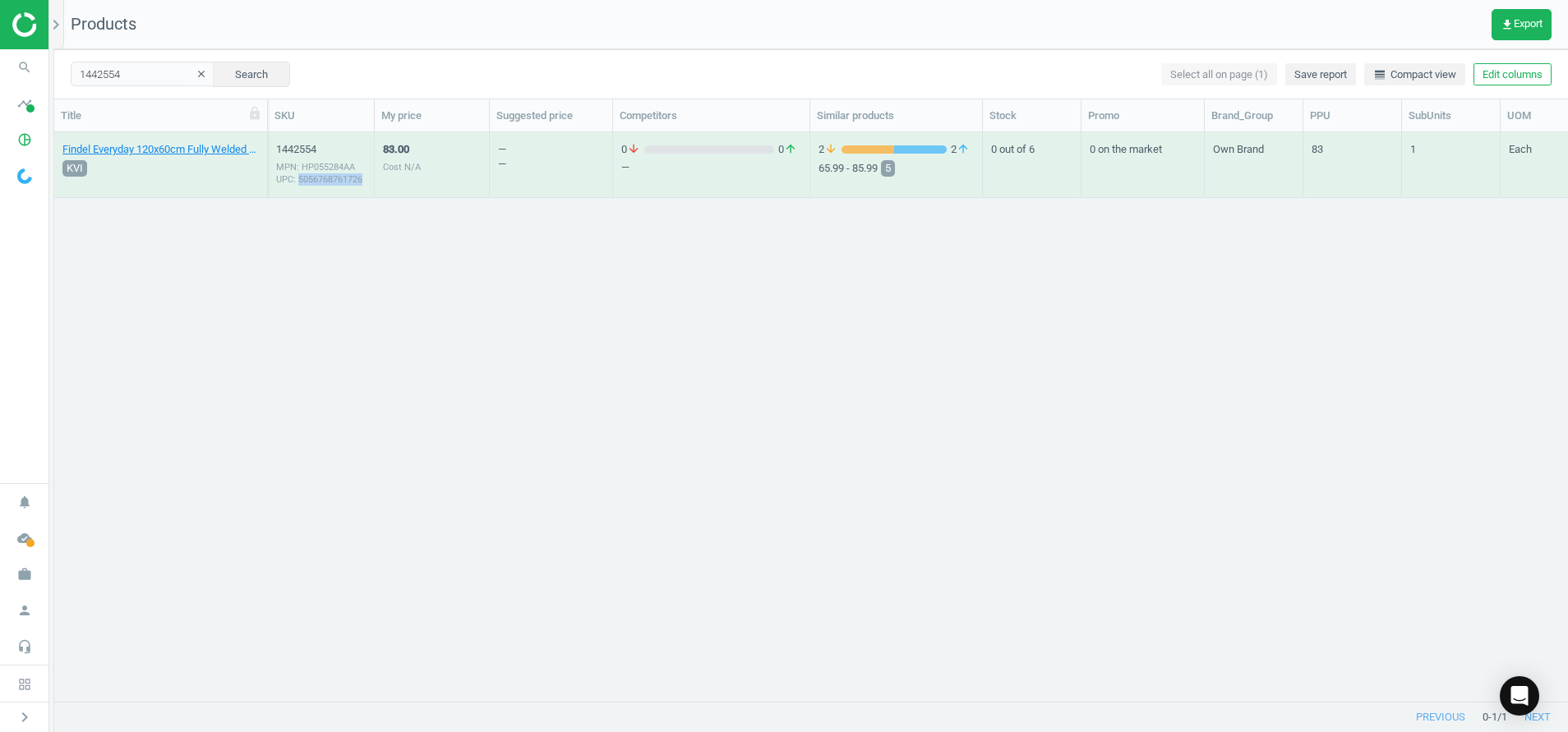
click at [302, 180] on div "MPN: HP055284AA UPC: 5056768761726" at bounding box center [321, 174] width 90 height 25
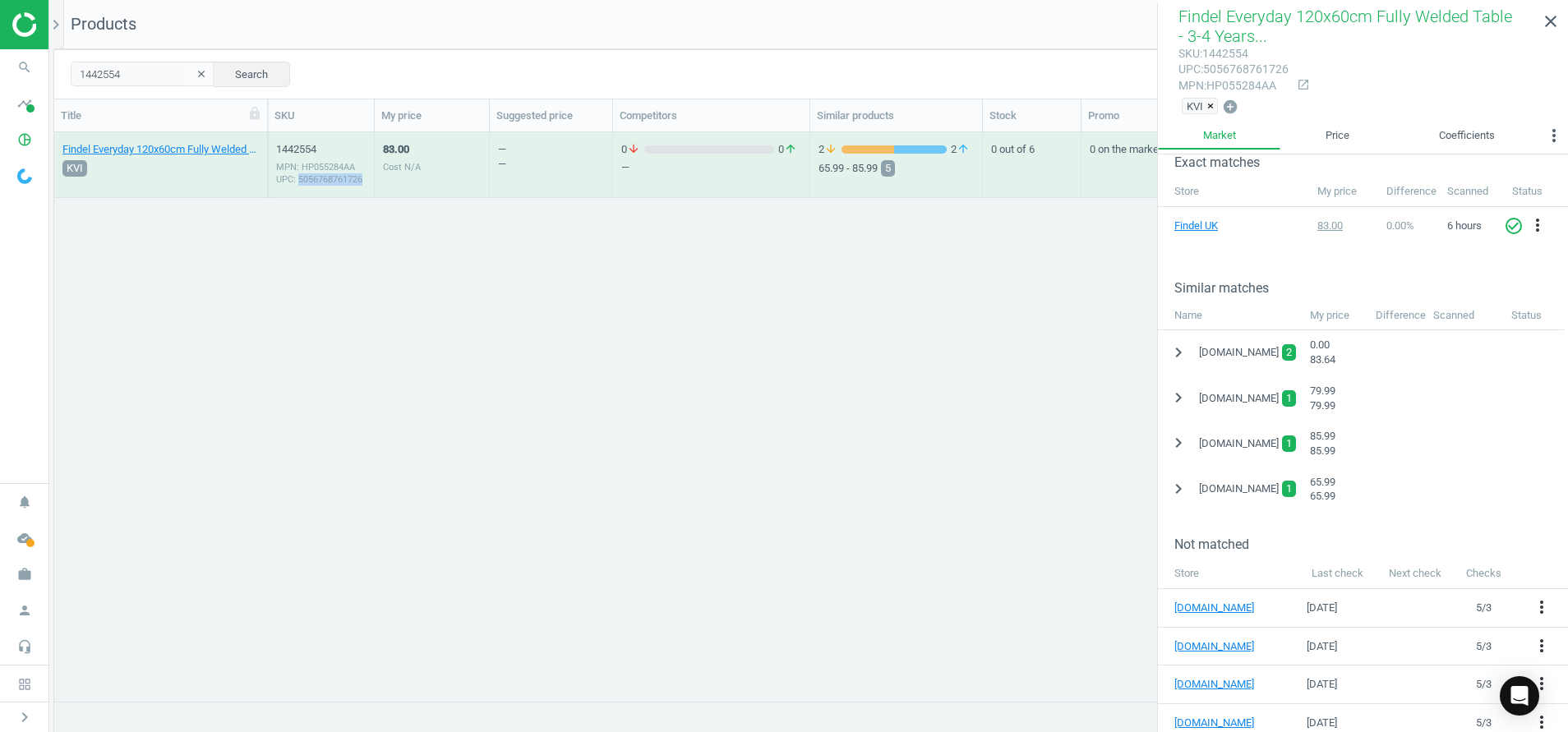
scroll to position [261, 0]
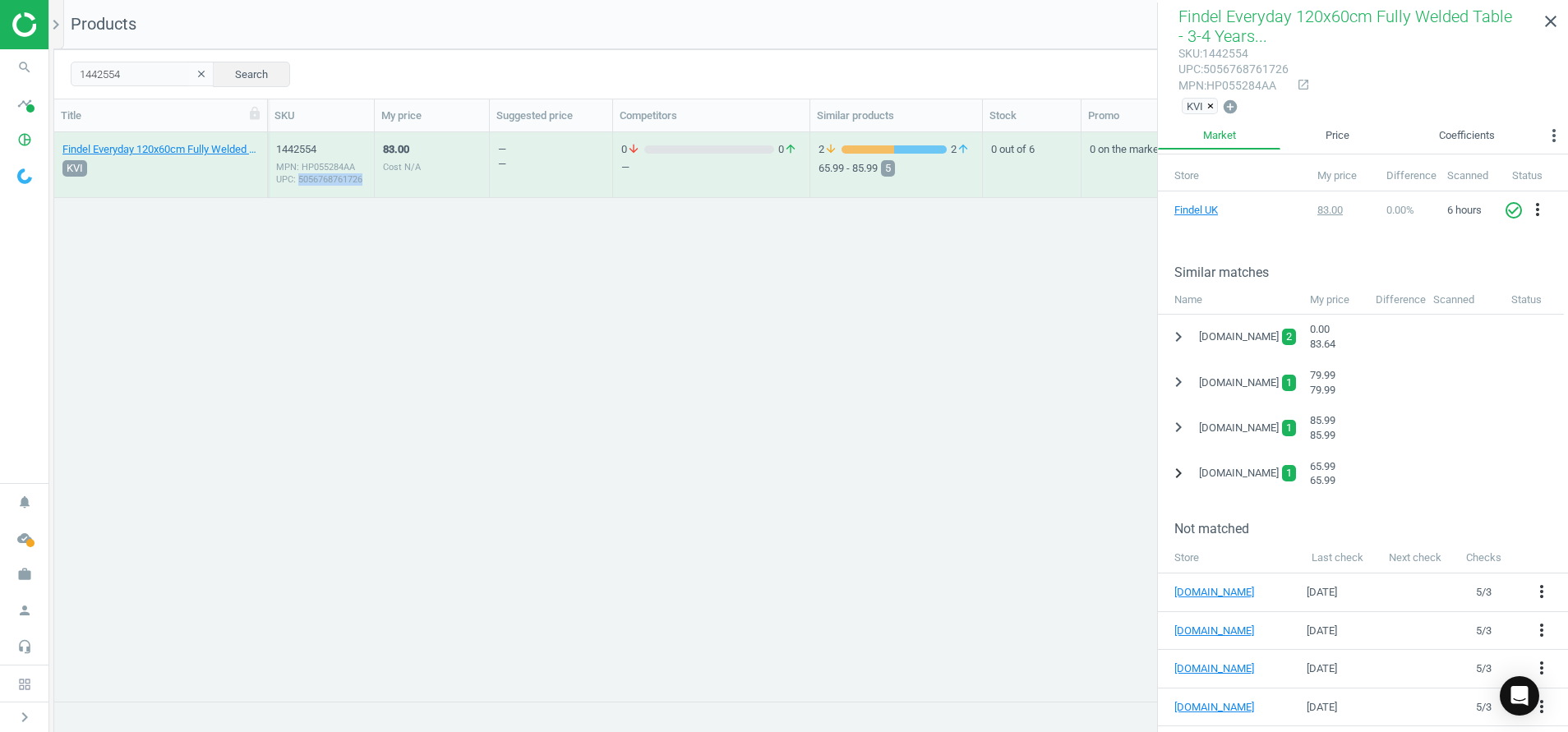
click at [1177, 471] on icon "chevron_right" at bounding box center [1178, 473] width 19 height 19
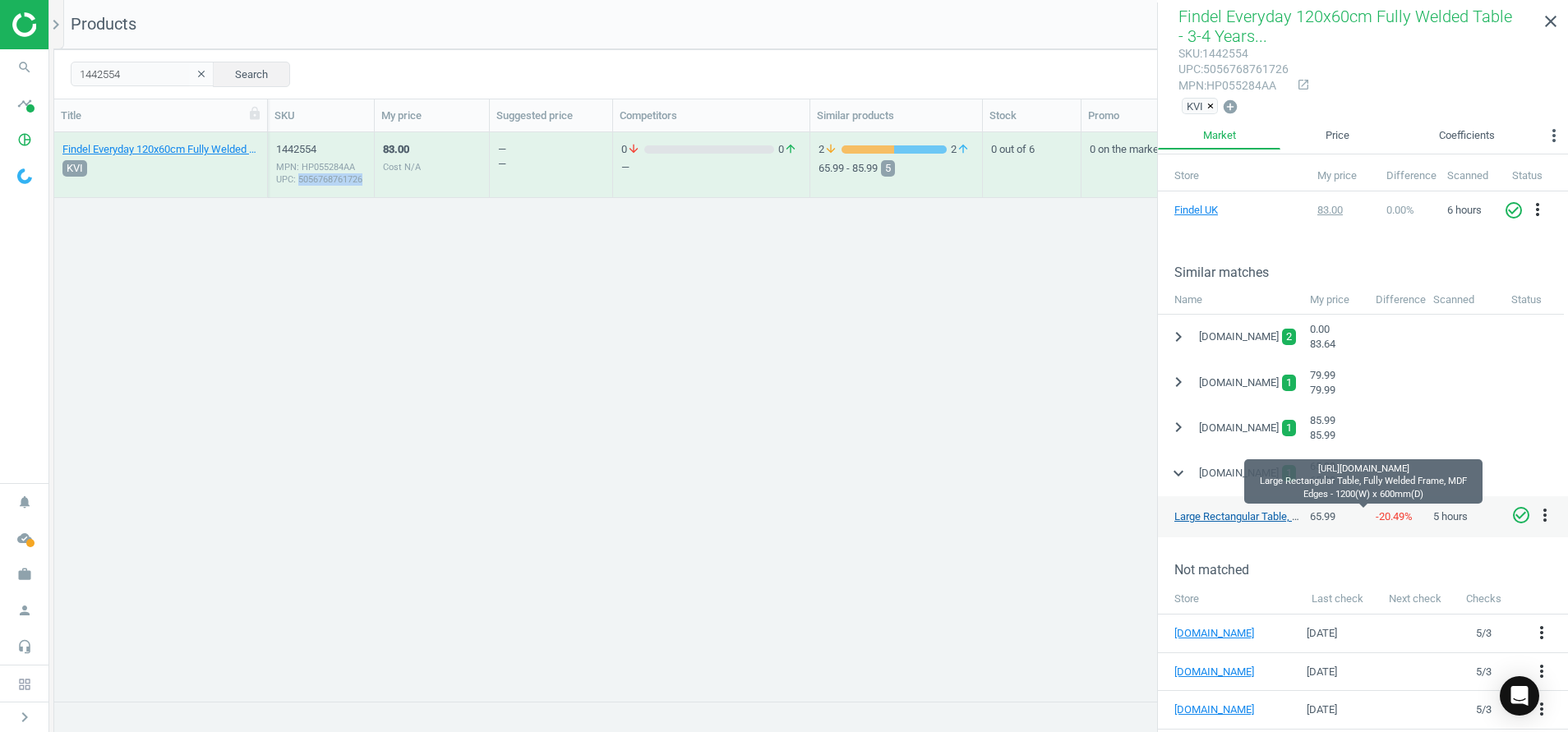
click at [1221, 515] on link "Large Rectangular Table, Fully Welded Frame, MDF Edges - 1200(W) x 600mm(D)" at bounding box center [1361, 517] width 376 height 13
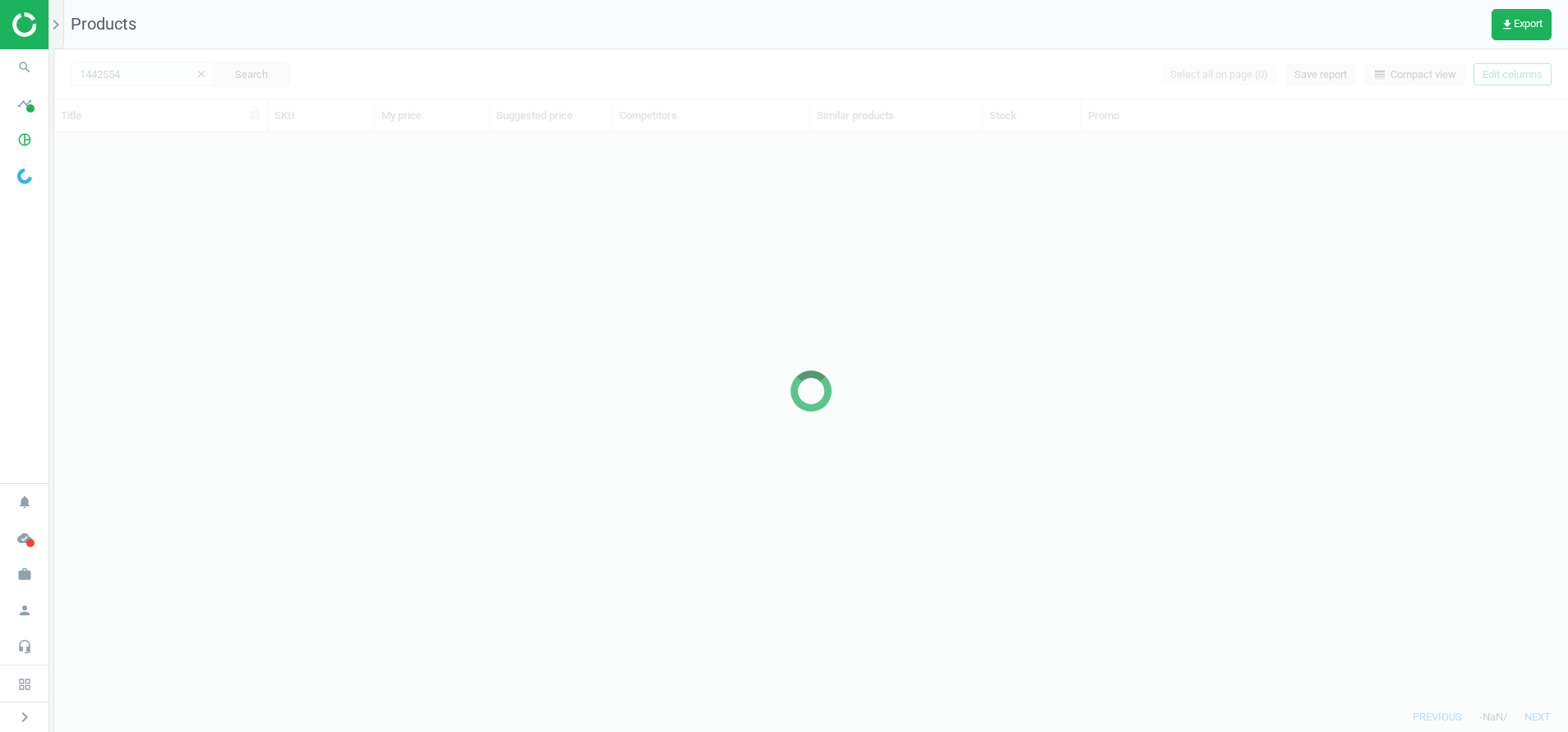
scroll to position [531, 1495]
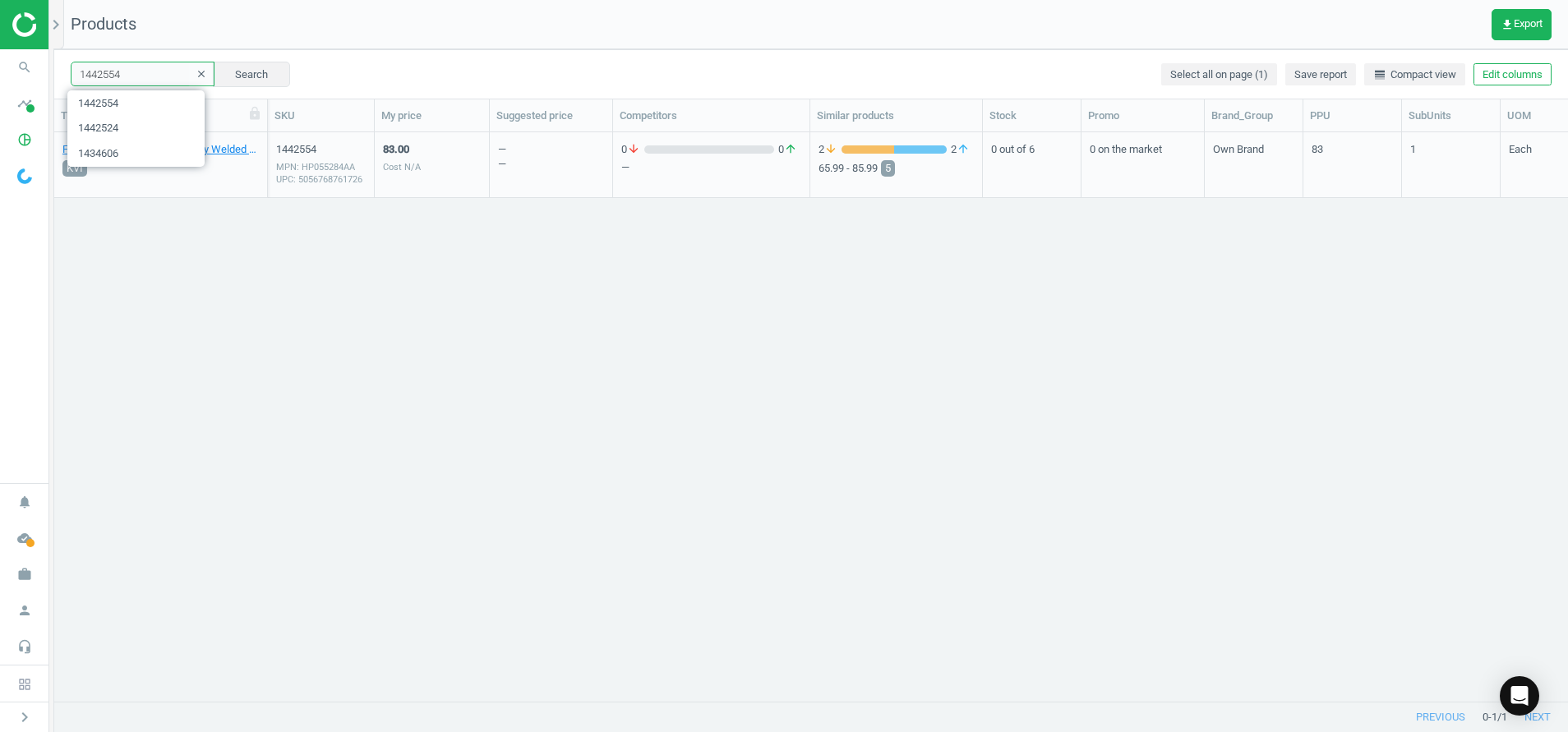
click at [145, 78] on input "1442554" at bounding box center [142, 74] width 144 height 25
type input "1442524"
